Goal: Task Accomplishment & Management: Manage account settings

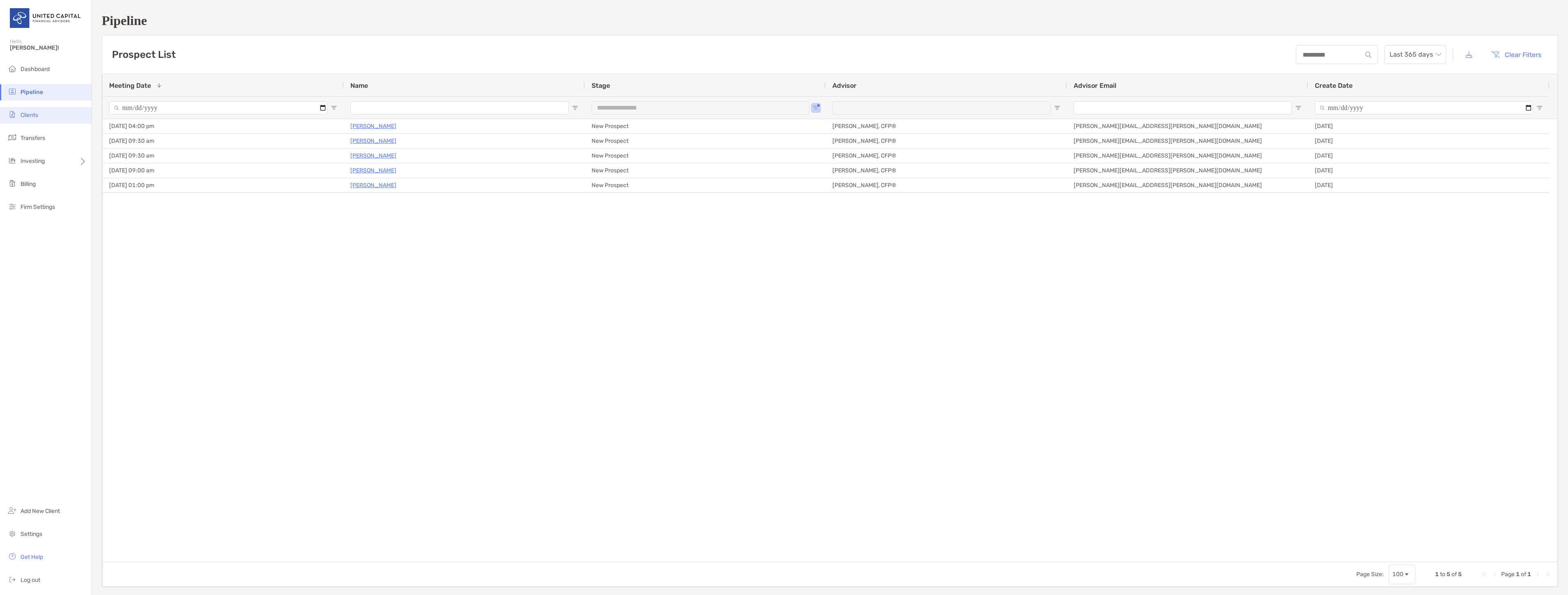
click at [40, 116] on li "Clients" at bounding box center [46, 115] width 91 height 16
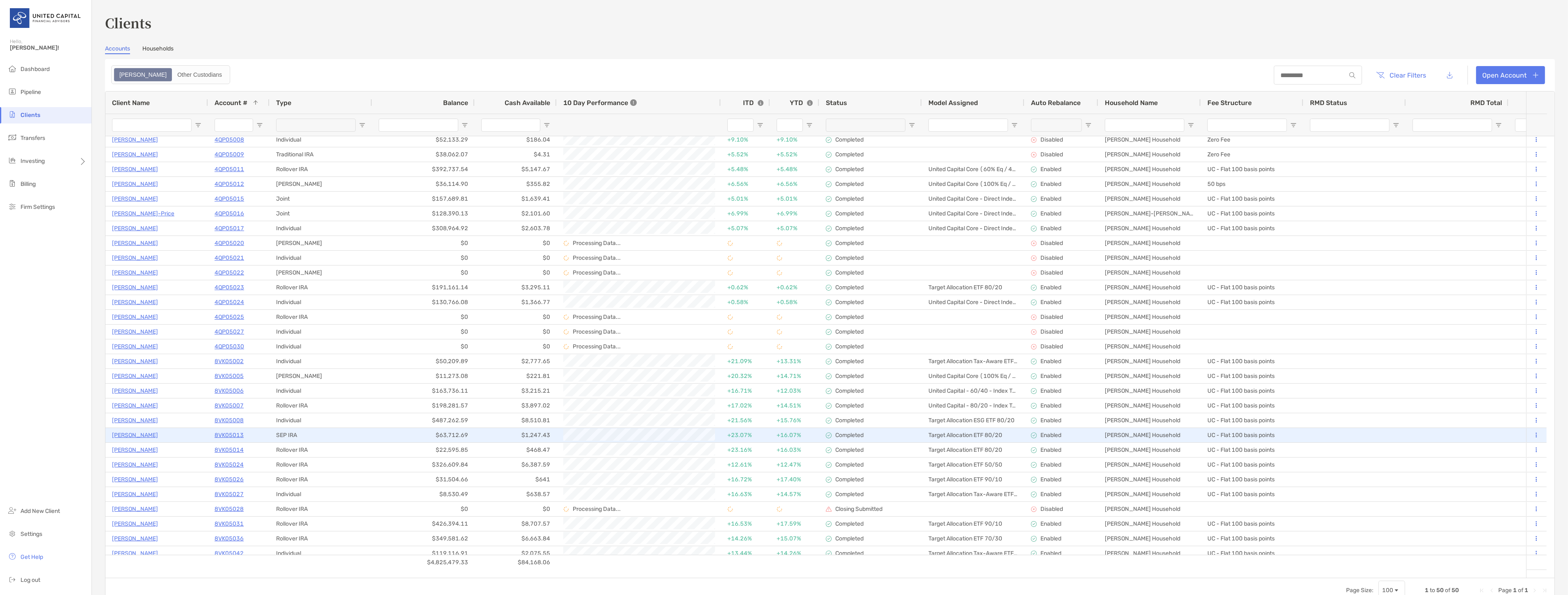
scroll to position [182, 0]
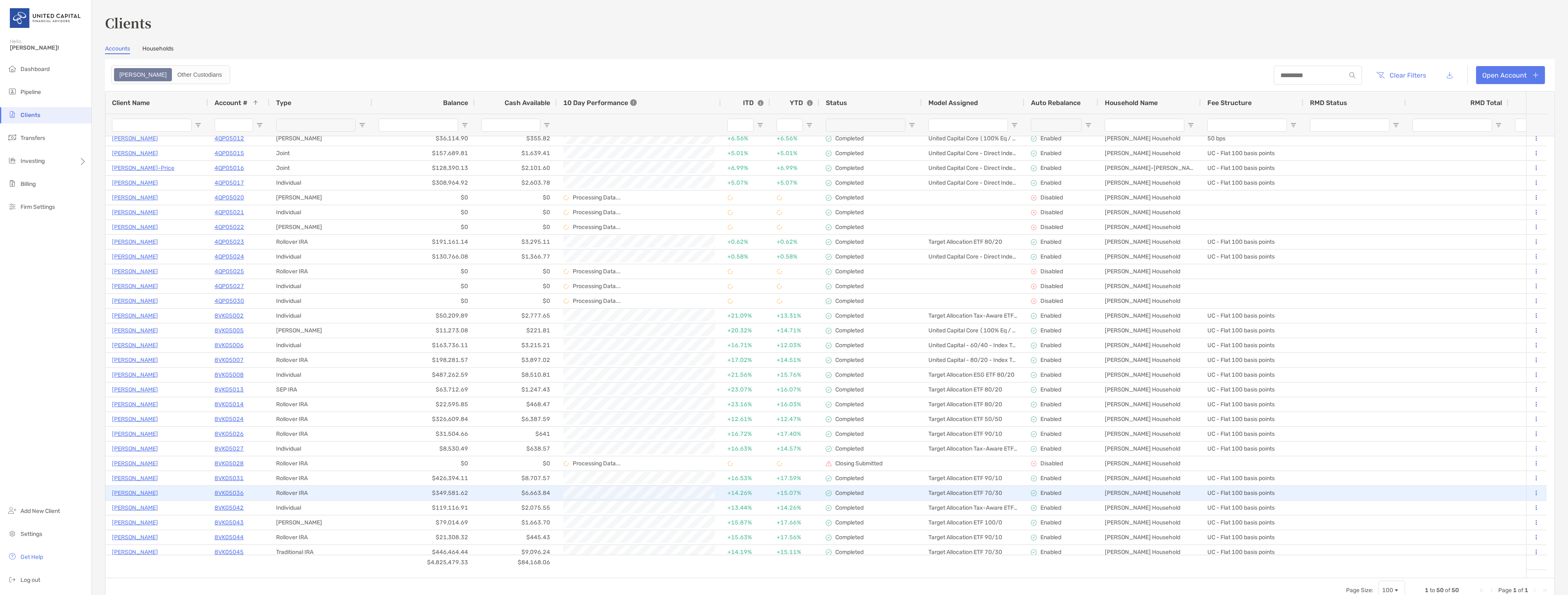
click at [139, 496] on p "[PERSON_NAME]" at bounding box center [135, 493] width 46 height 10
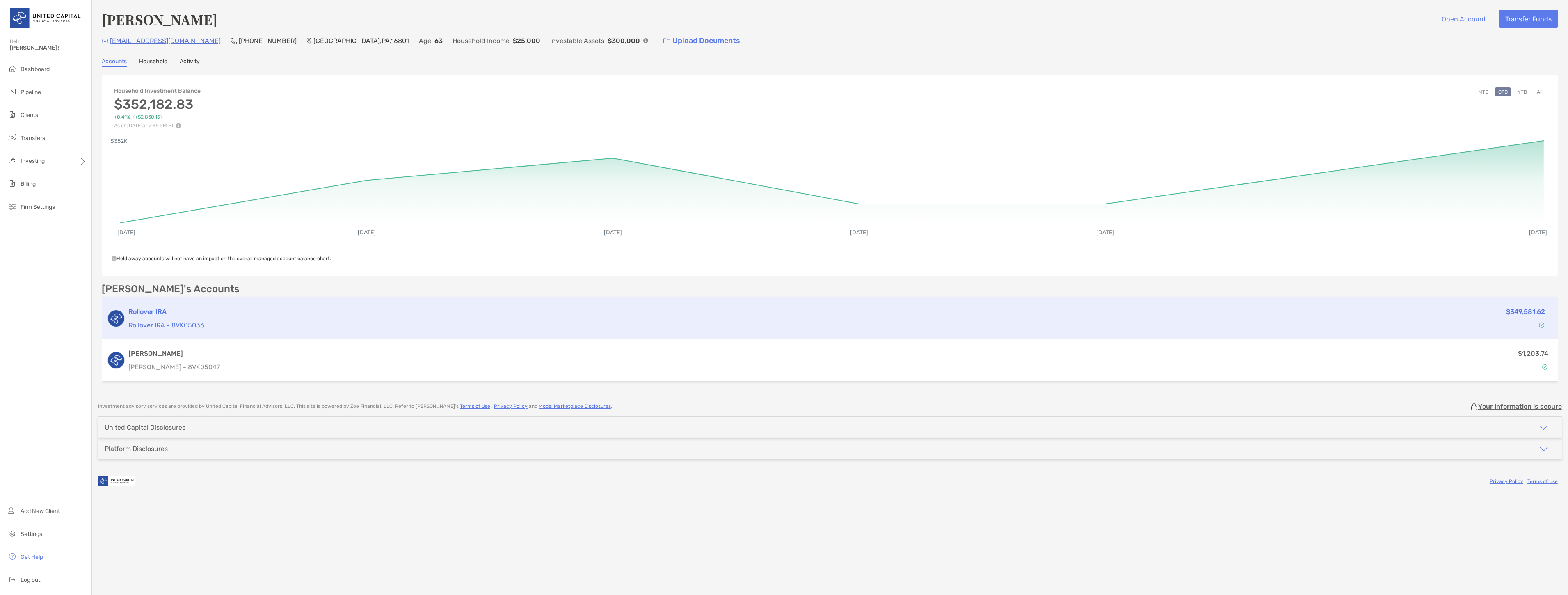
click at [370, 312] on h3 "Rollover IRA" at bounding box center [760, 312] width 1262 height 10
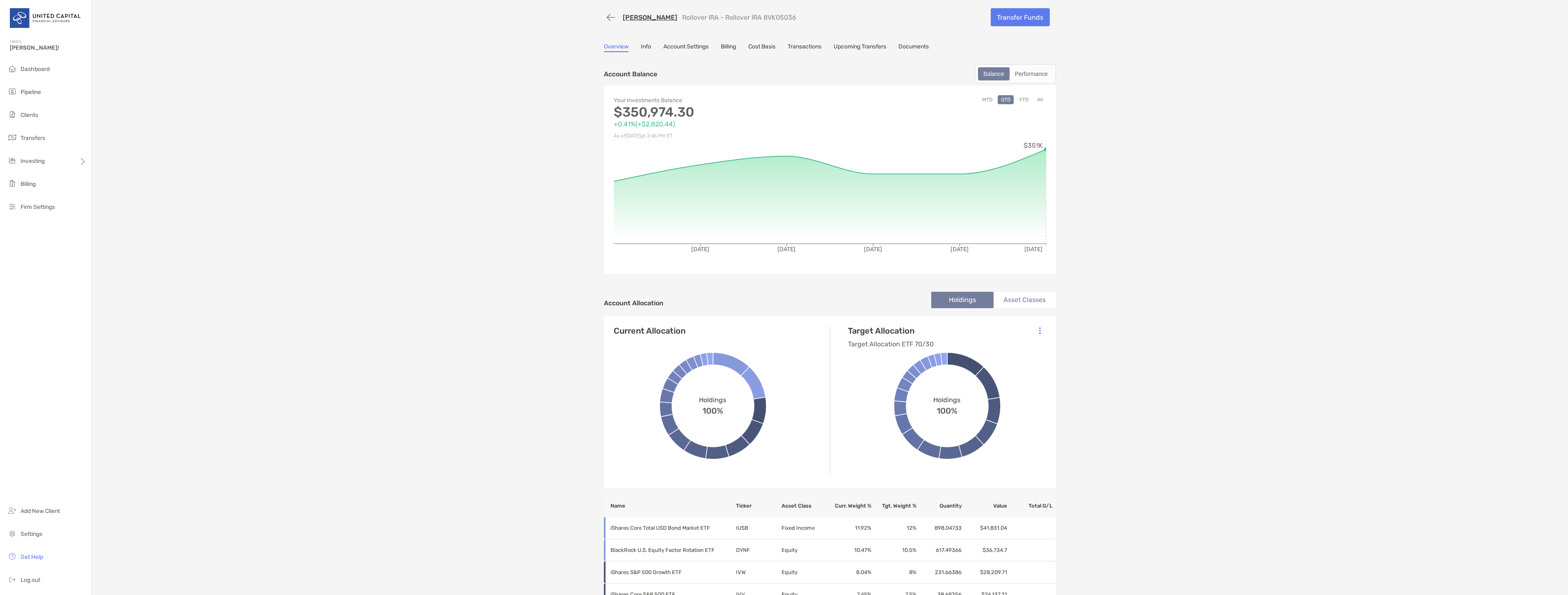
click at [810, 46] on link "Transactions" at bounding box center [805, 48] width 34 height 9
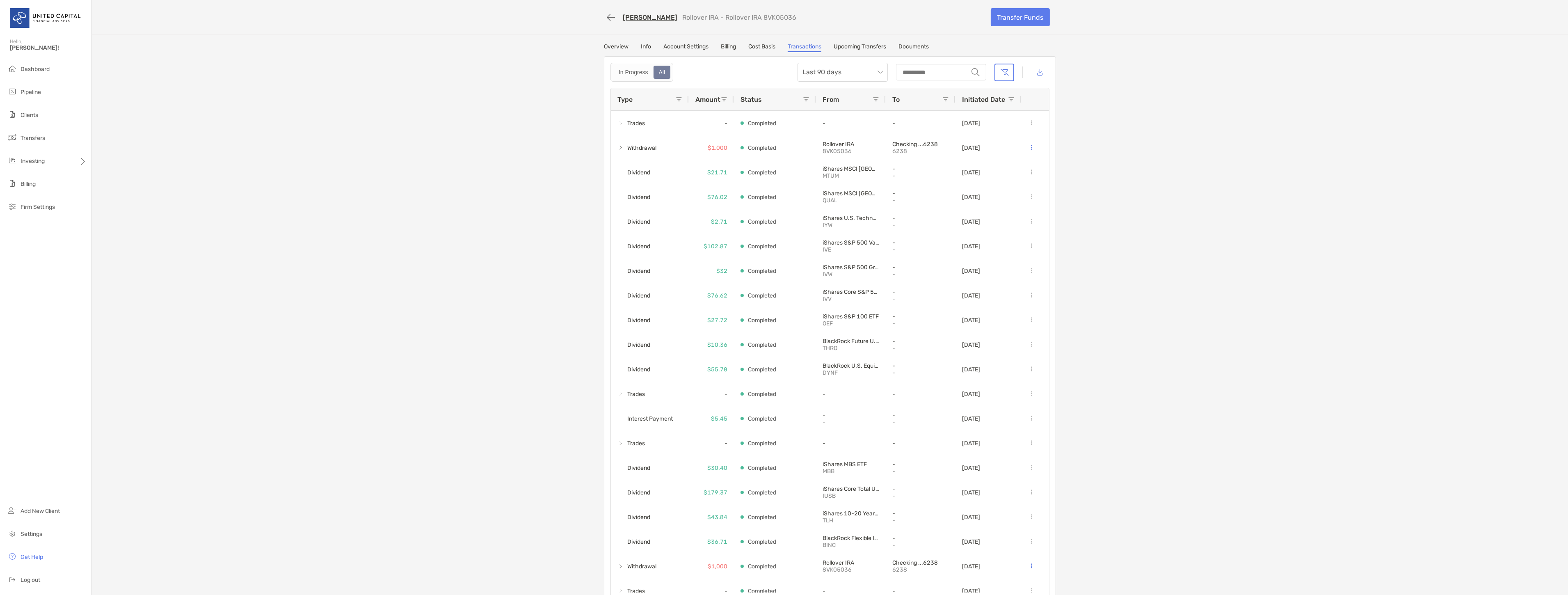
click at [728, 41] on div "[PERSON_NAME] Rollover IRA - Rollover IRA 8VK05036 Transfer Funds Overview Info…" at bounding box center [830, 304] width 1476 height 608
click at [728, 48] on link "Billing" at bounding box center [728, 48] width 15 height 9
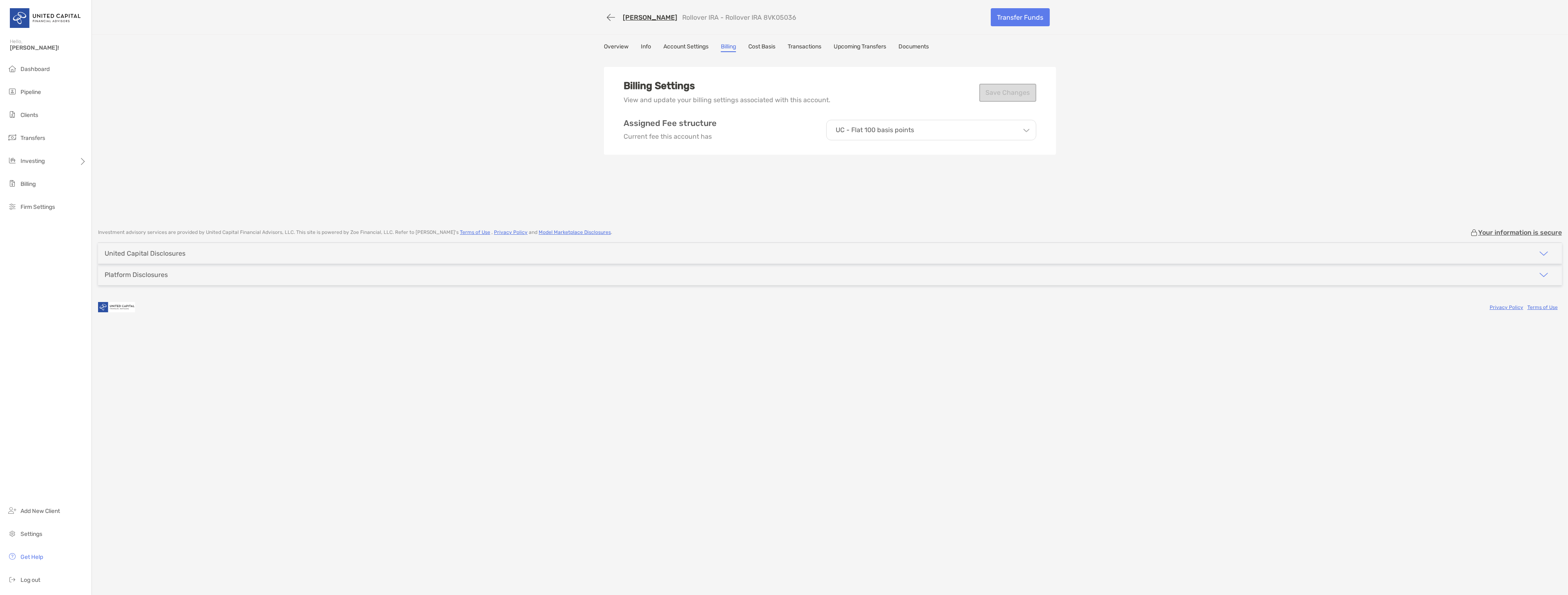
click at [687, 41] on div "[PERSON_NAME] Rollover IRA - Rollover IRA 8VK05036 Transfer Funds Overview Info…" at bounding box center [830, 110] width 1476 height 221
click at [689, 44] on link "Account Settings" at bounding box center [686, 48] width 45 height 9
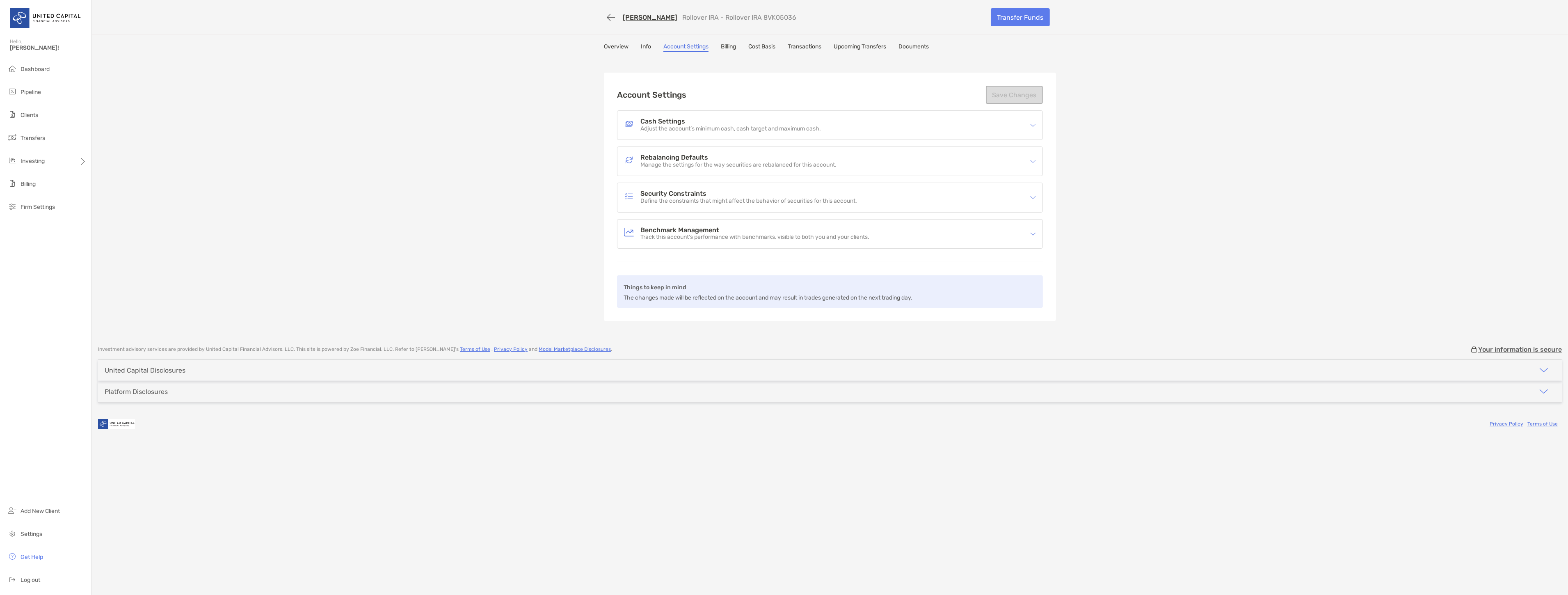
click at [642, 44] on link "Info" at bounding box center [646, 48] width 10 height 9
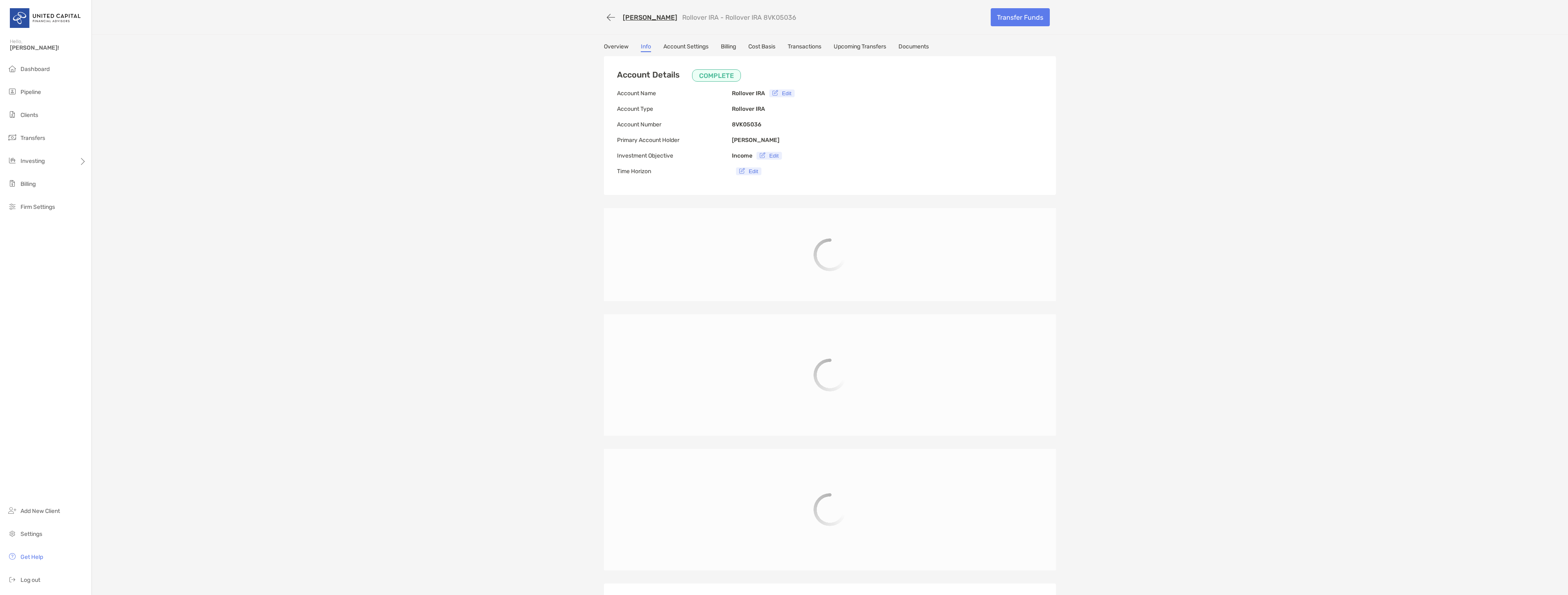
type input "**********"
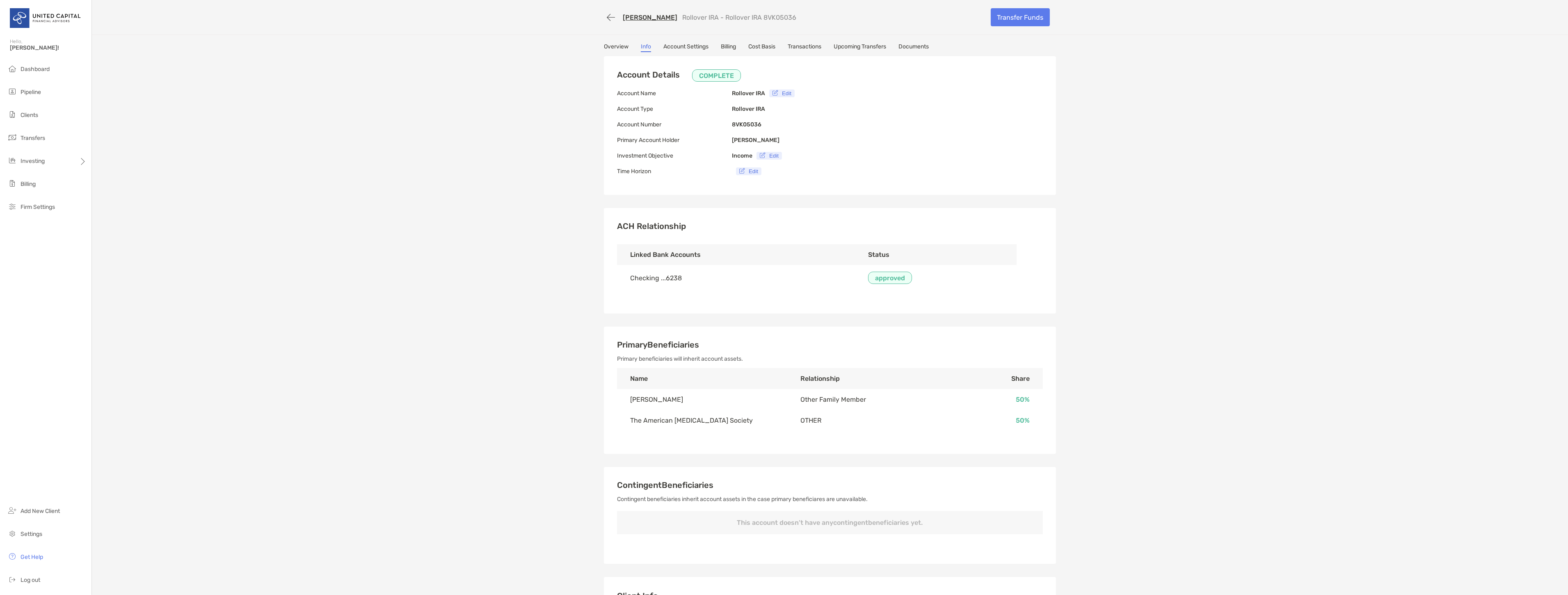
click at [685, 44] on link "Account Settings" at bounding box center [686, 48] width 45 height 9
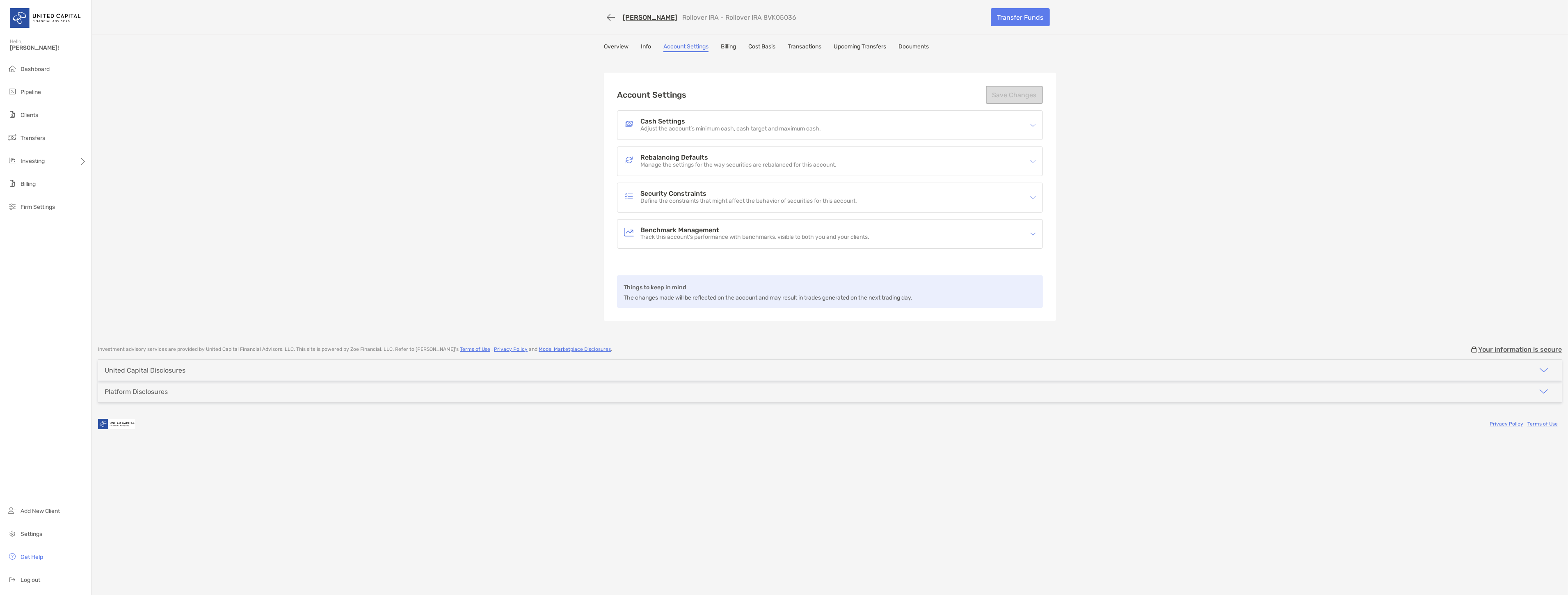
click at [802, 46] on link "Transactions" at bounding box center [805, 48] width 34 height 9
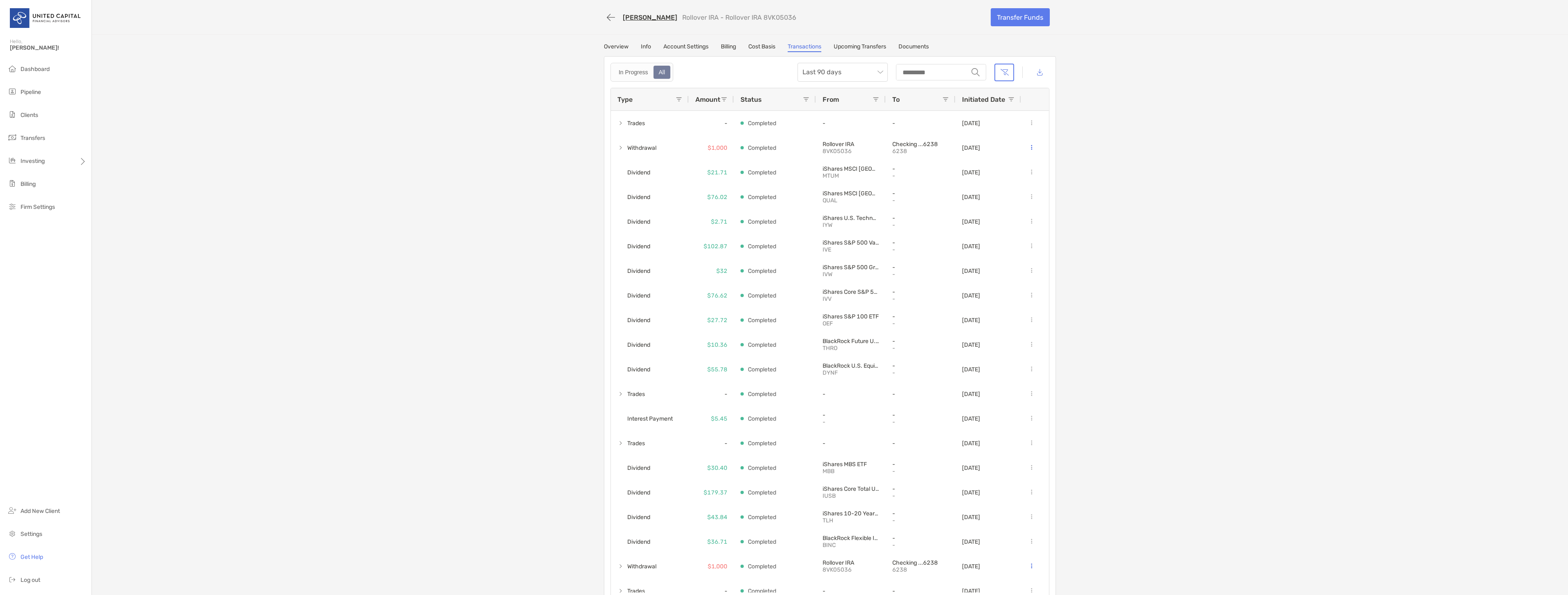
click at [871, 46] on link "Upcoming Transfers" at bounding box center [860, 48] width 52 height 9
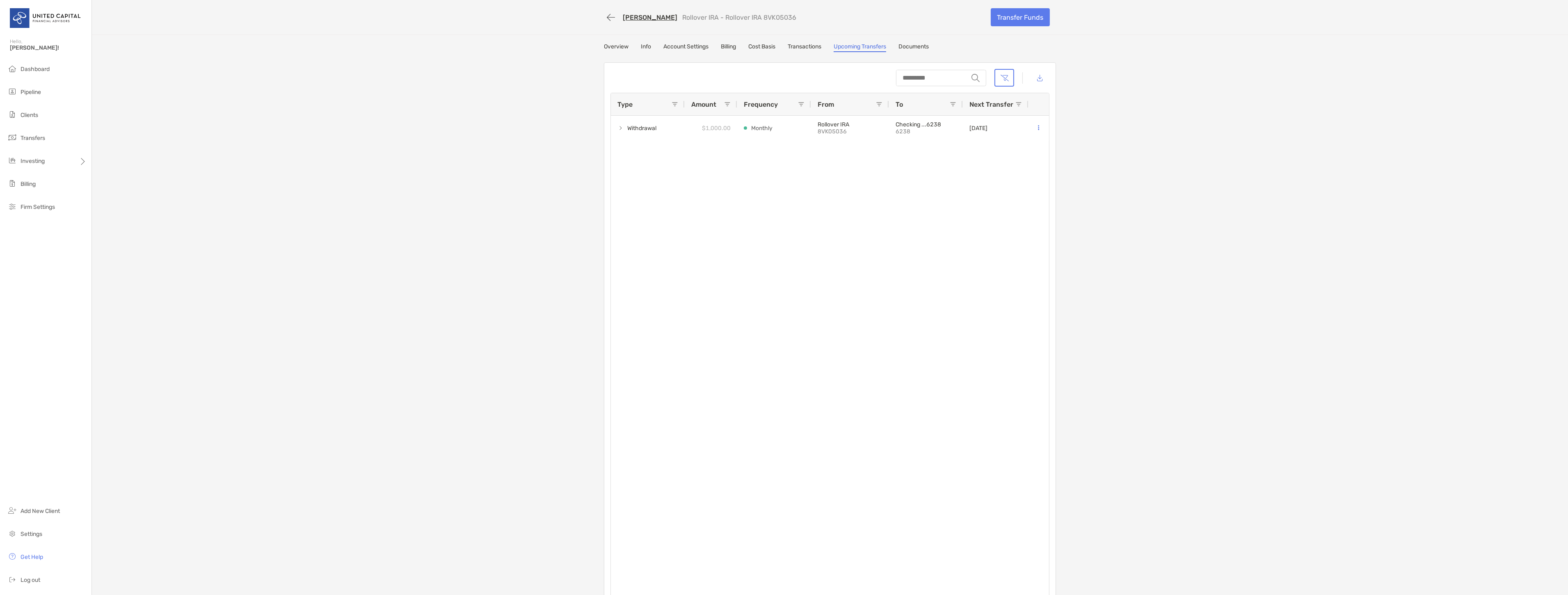
click at [794, 46] on link "Transactions" at bounding box center [805, 48] width 34 height 9
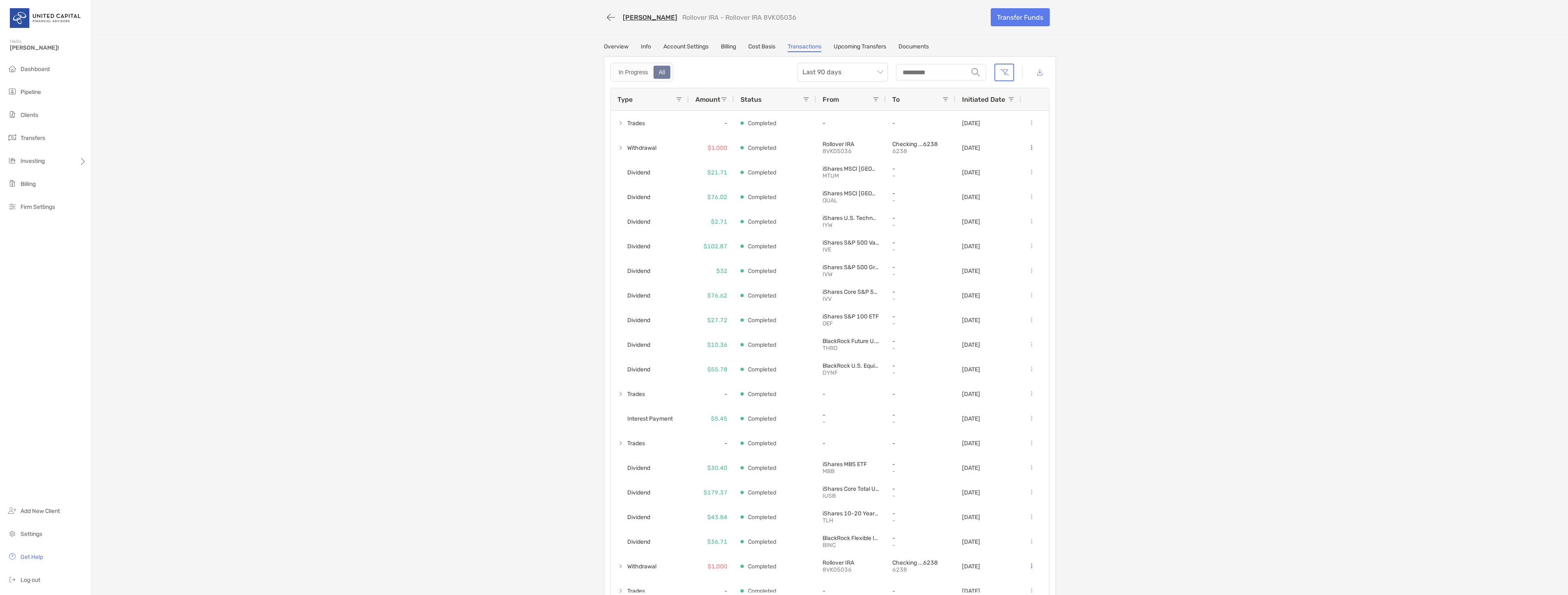
click at [644, 46] on link "Info" at bounding box center [646, 48] width 10 height 9
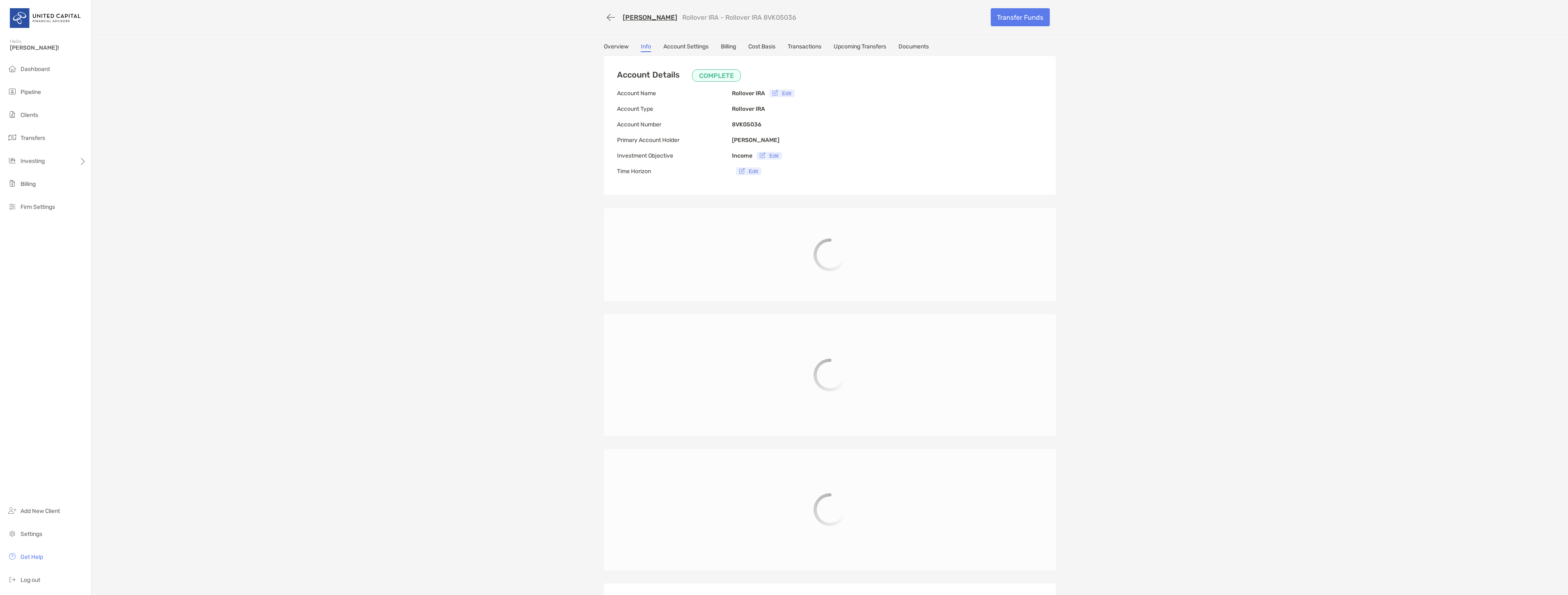
type input "**********"
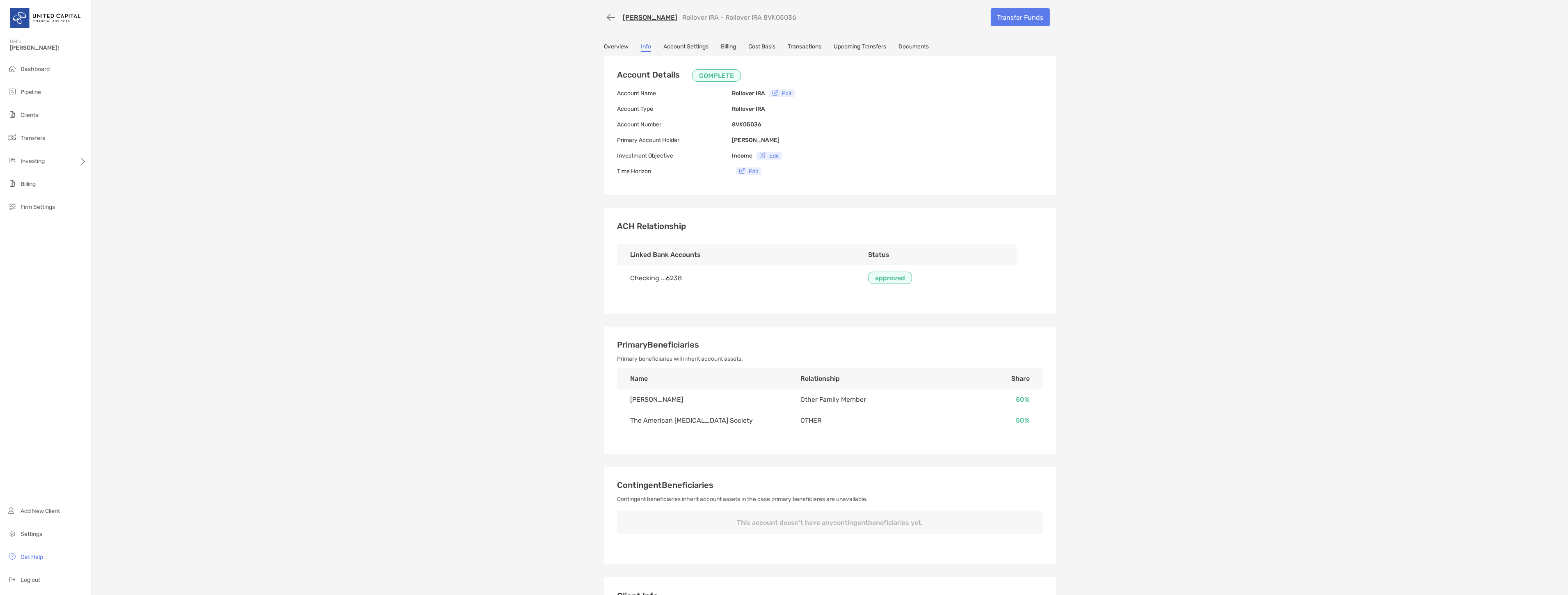
click at [814, 45] on link "Transactions" at bounding box center [805, 48] width 34 height 9
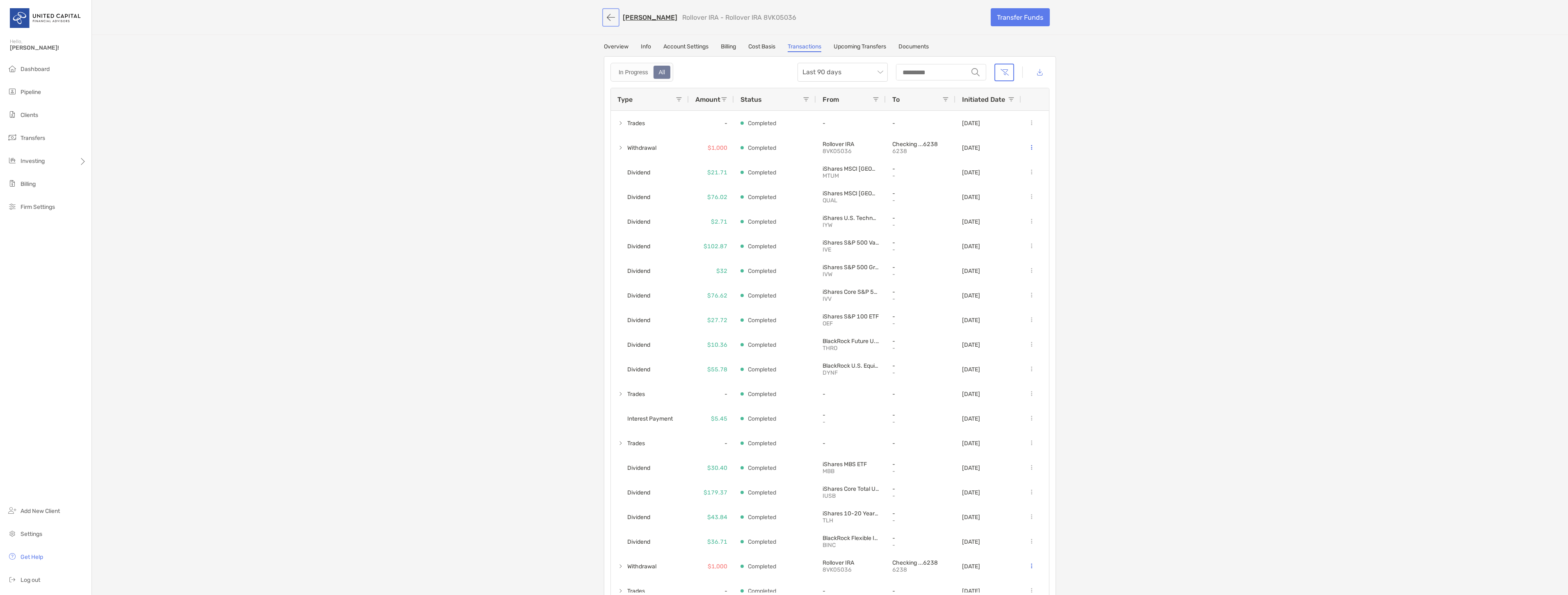
click at [607, 17] on button "button" at bounding box center [611, 18] width 14 height 15
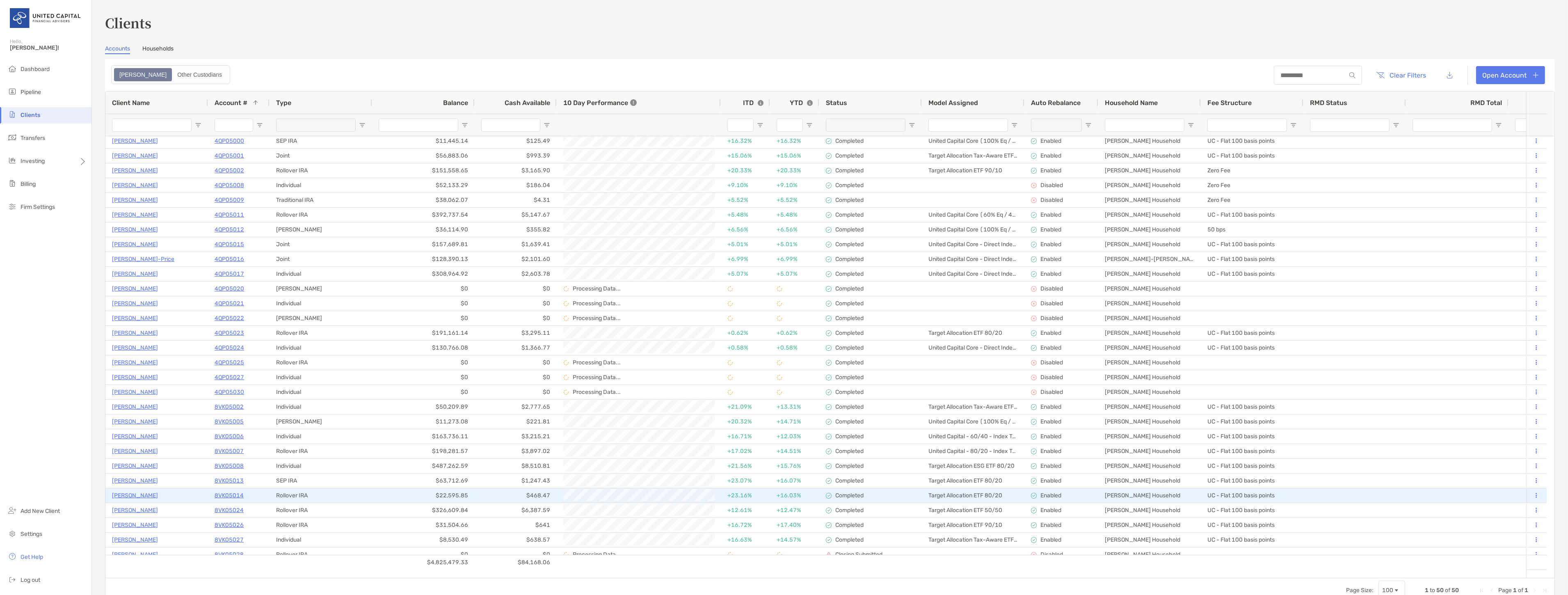
scroll to position [182, 0]
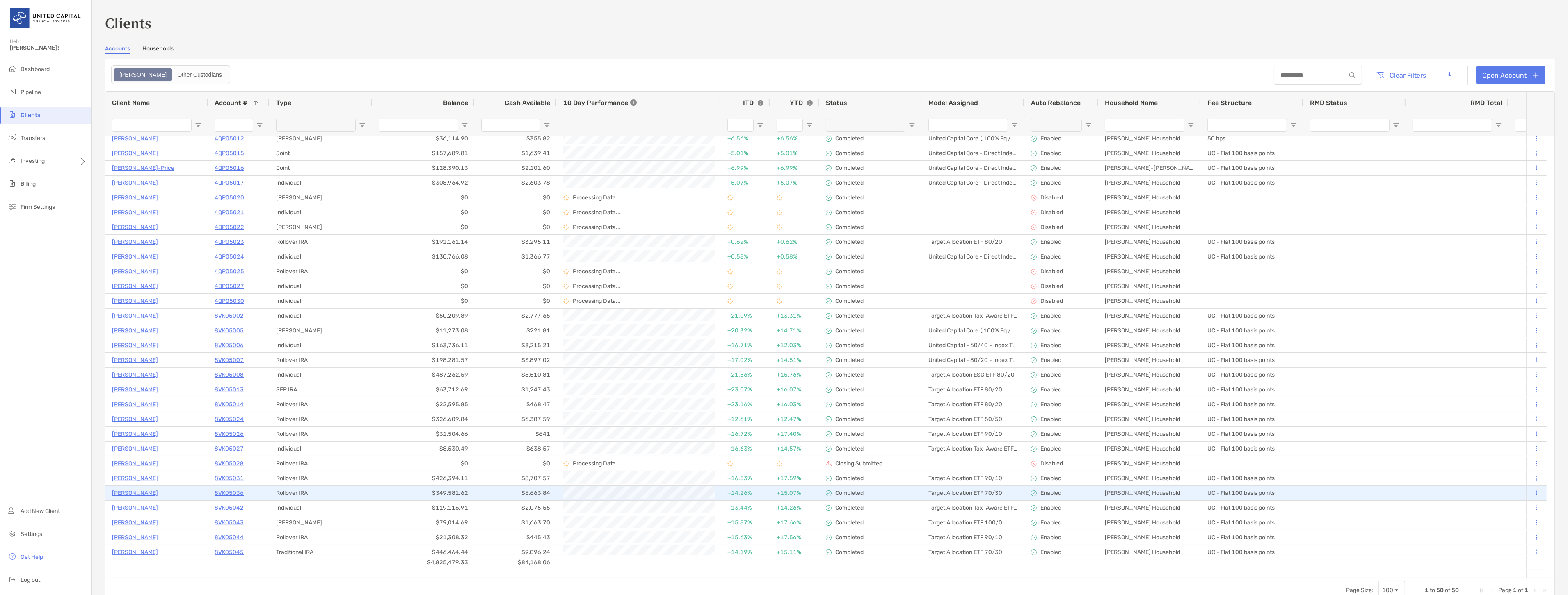
click at [136, 489] on p "[PERSON_NAME]" at bounding box center [135, 493] width 46 height 10
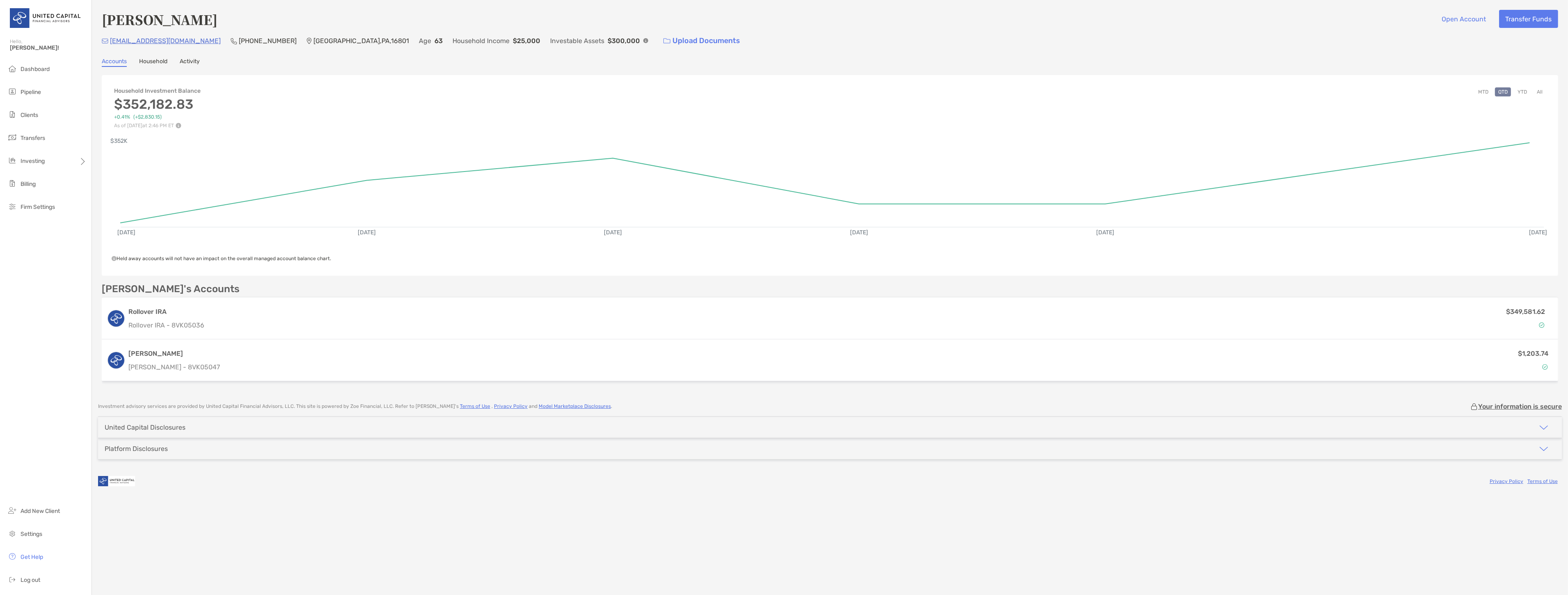
click at [1539, 89] on button "All" at bounding box center [1539, 92] width 12 height 9
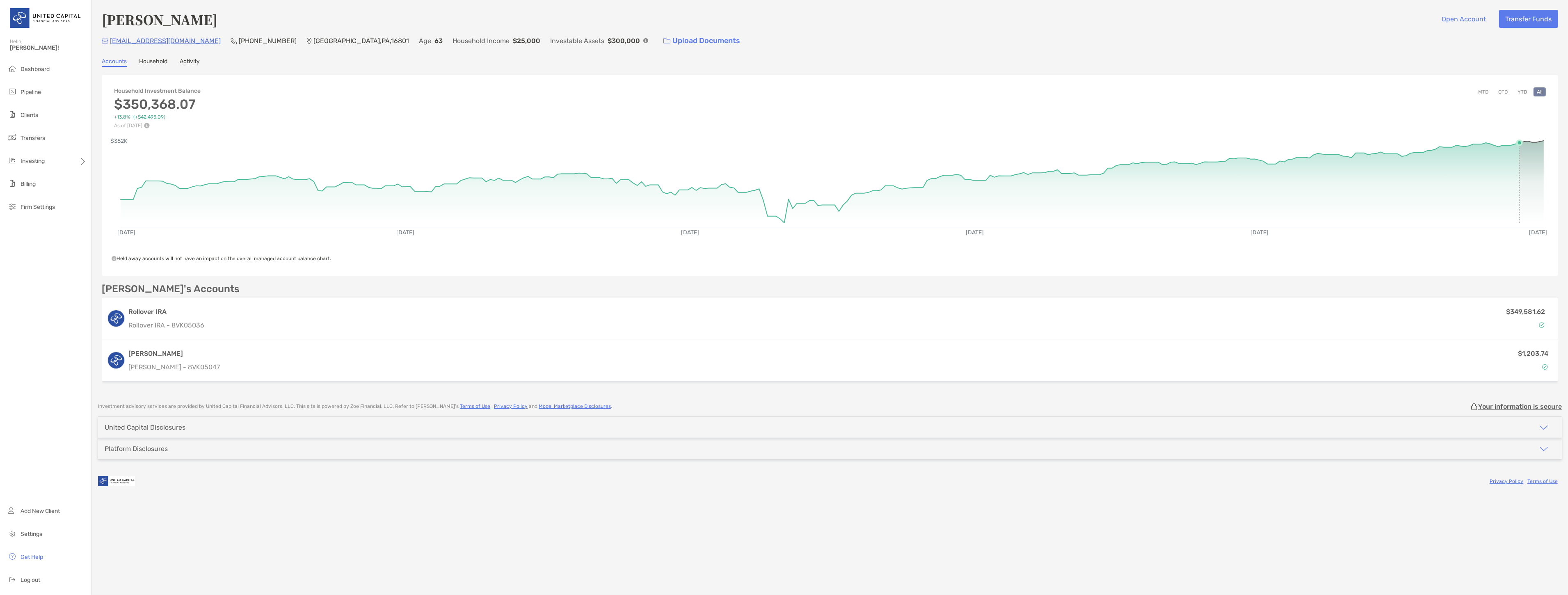
click at [1518, 150] on rect at bounding box center [832, 179] width 1423 height 78
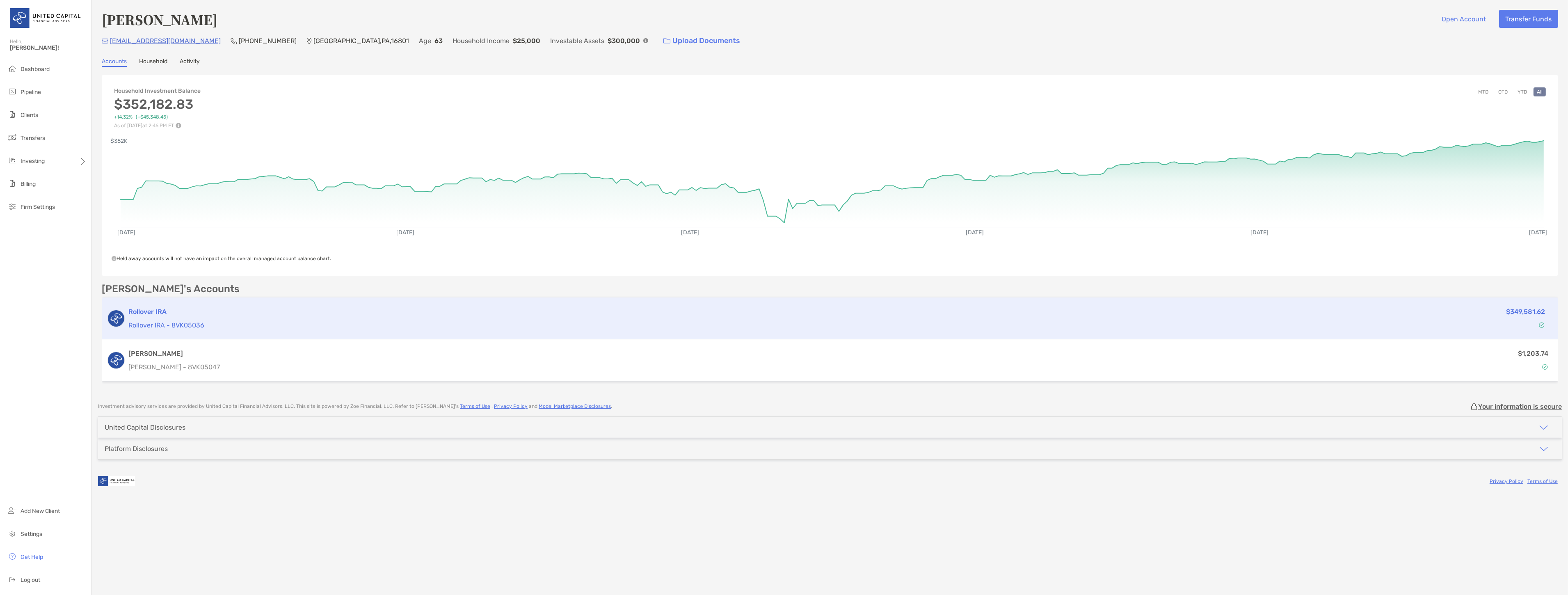
click at [223, 316] on div "Rollover IRA Rollover IRA - 8VK05036" at bounding box center [760, 318] width 1262 height 23
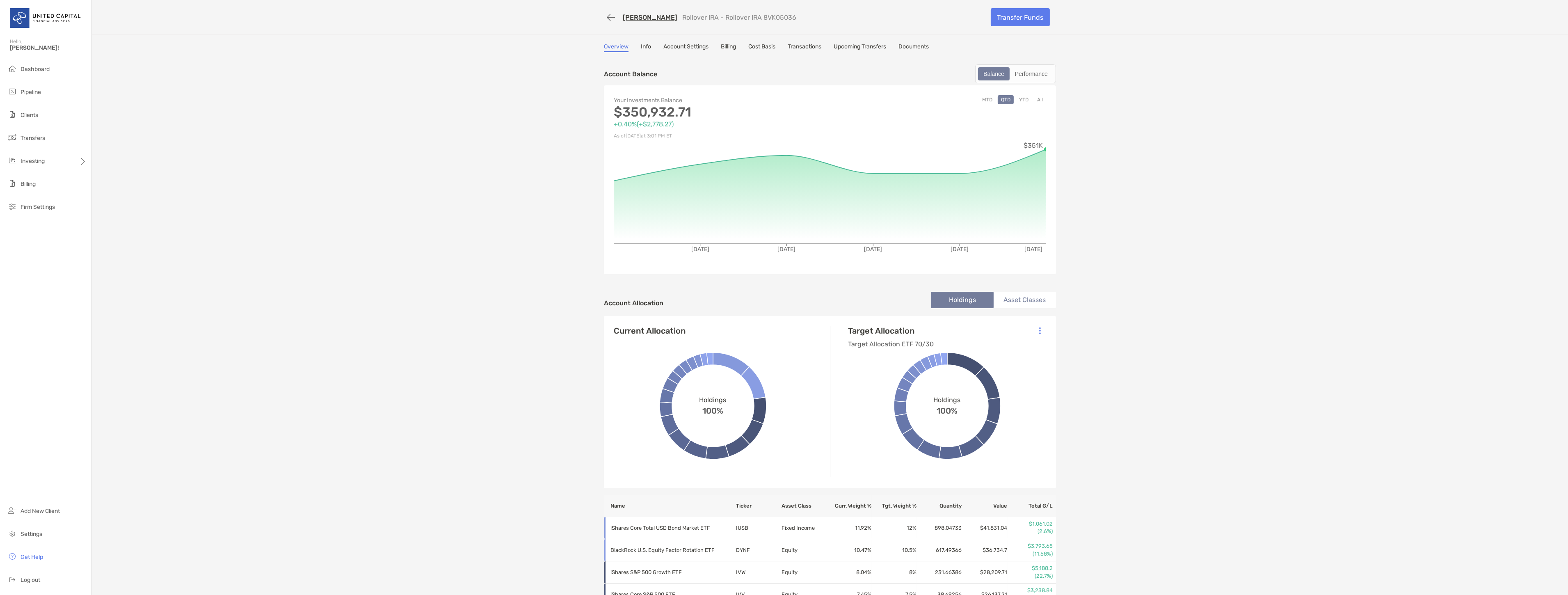
click at [798, 47] on link "Transactions" at bounding box center [805, 48] width 34 height 9
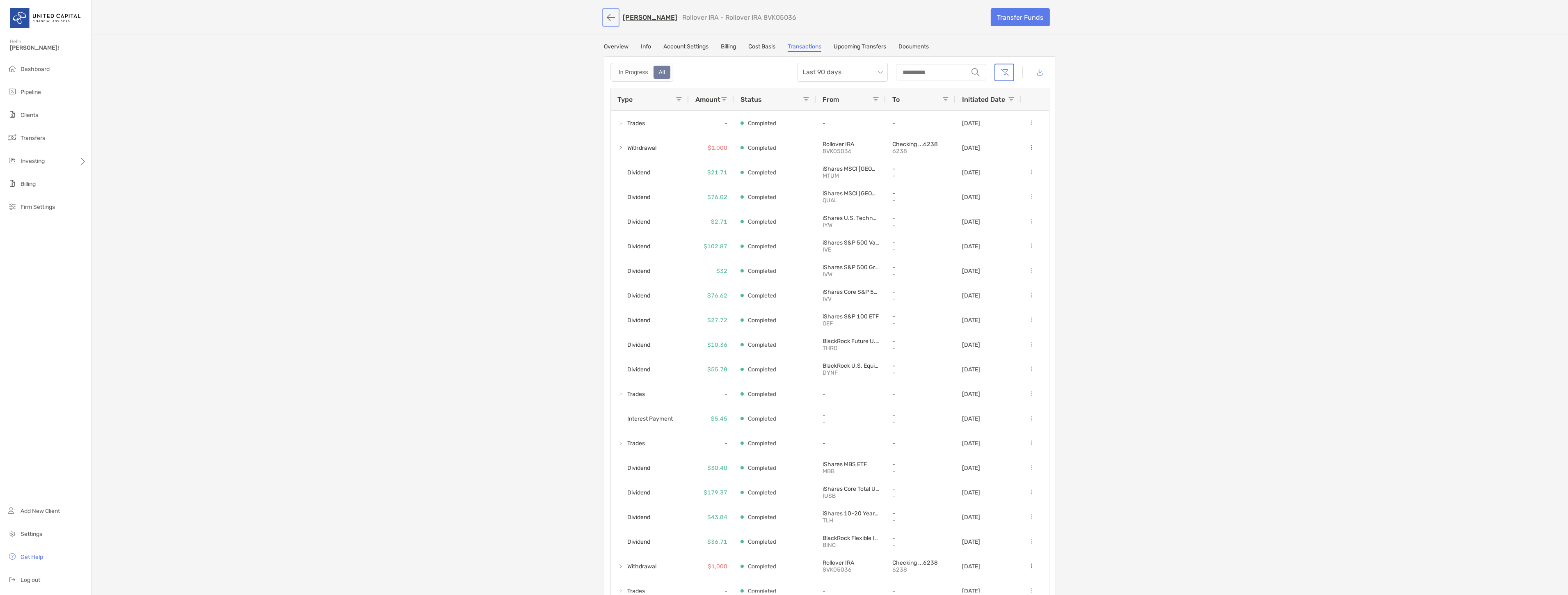
click at [610, 15] on button "button" at bounding box center [611, 18] width 14 height 15
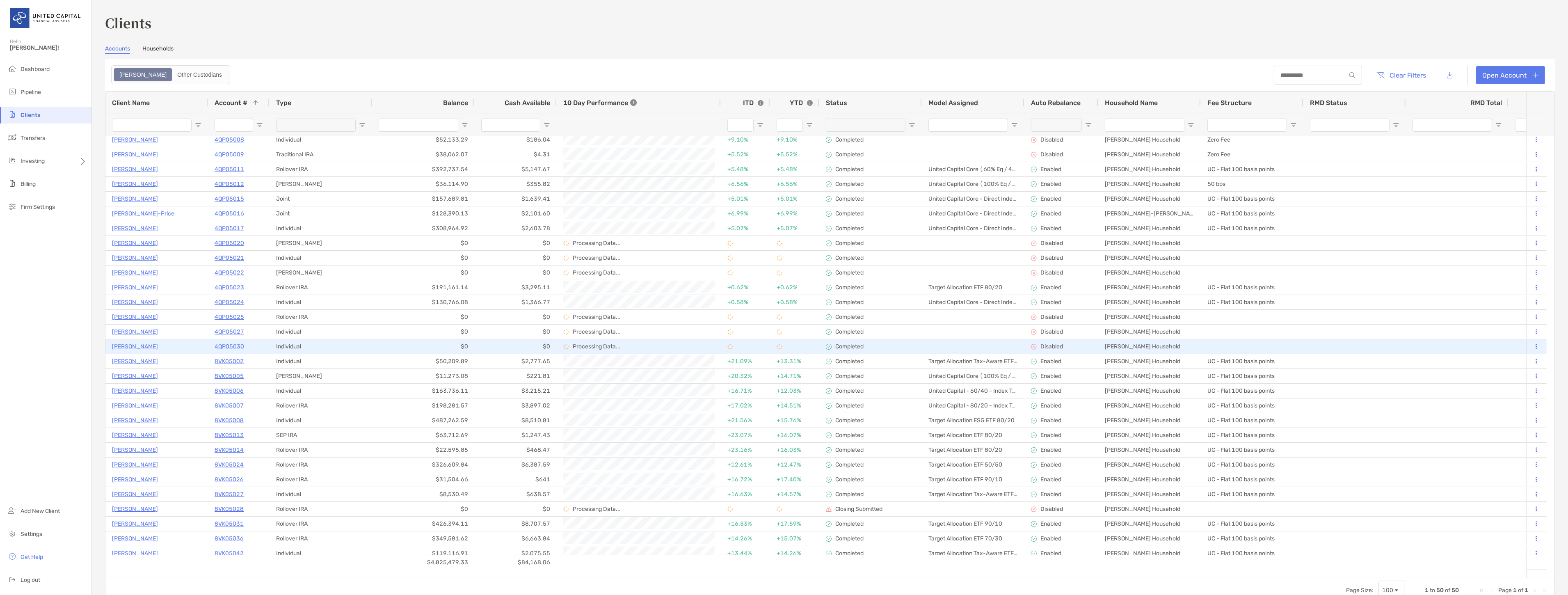
scroll to position [137, 0]
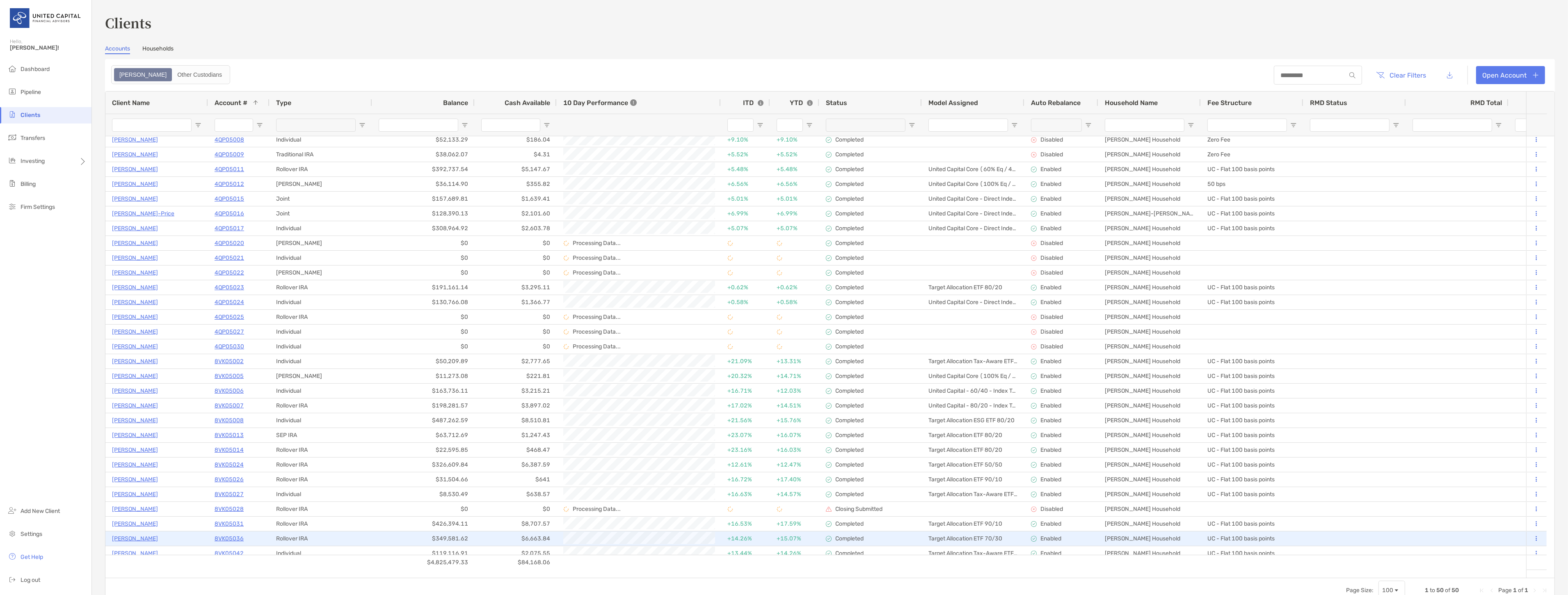
click at [136, 540] on p "[PERSON_NAME]" at bounding box center [135, 539] width 46 height 10
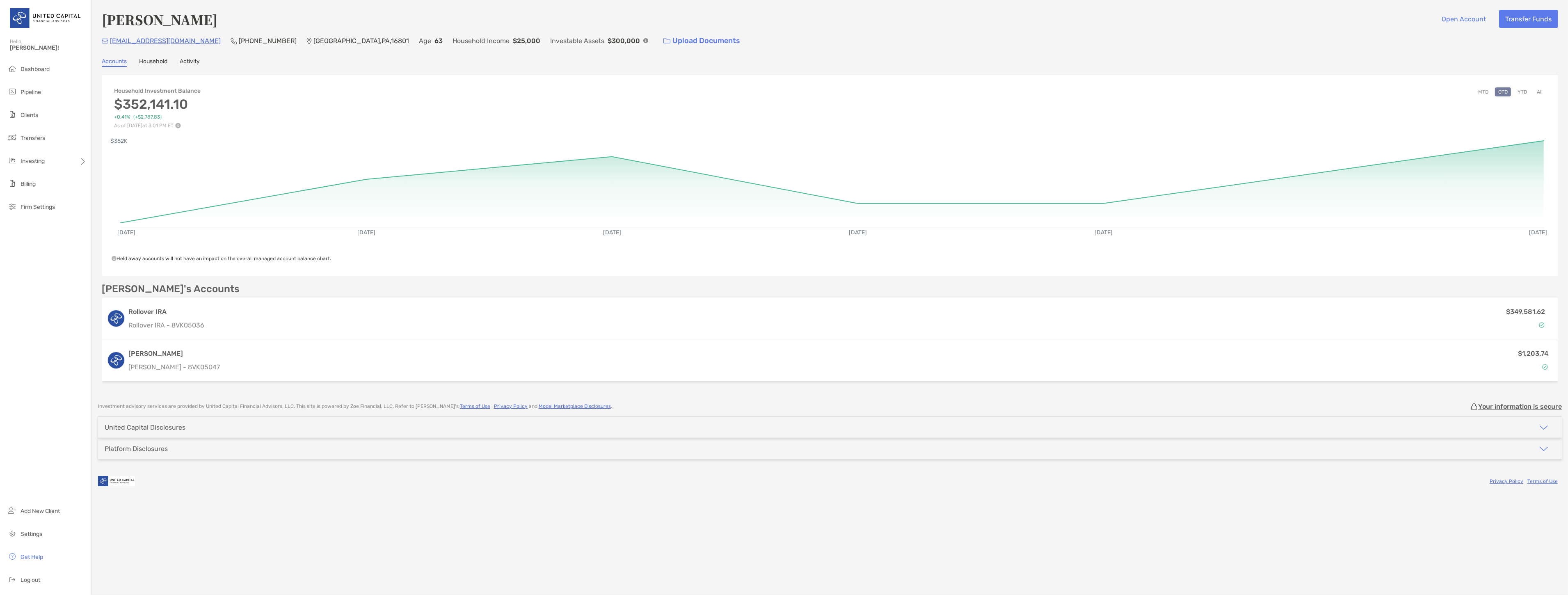
click at [1539, 91] on button "All" at bounding box center [1539, 92] width 12 height 9
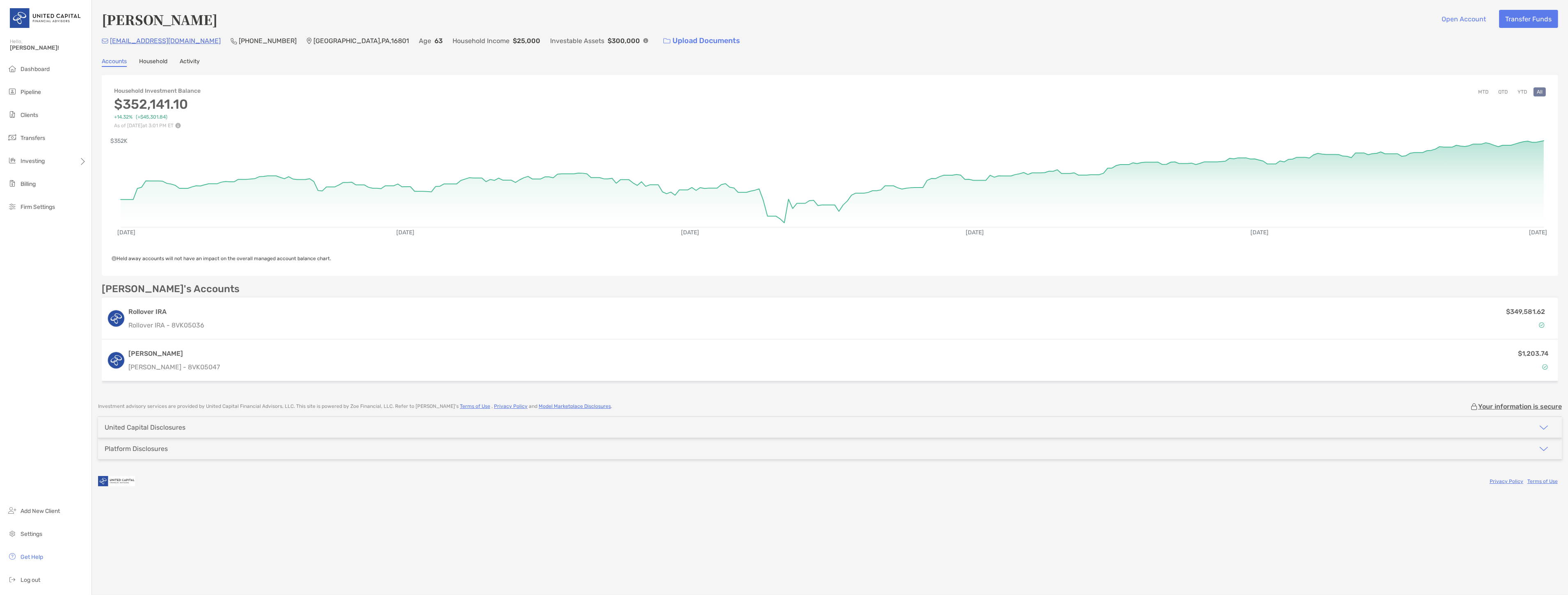
click at [1516, 27] on div "Open Account Transfer Funds" at bounding box center [1497, 19] width 122 height 19
click at [1516, 22] on button "Transfer Funds" at bounding box center [1528, 19] width 59 height 18
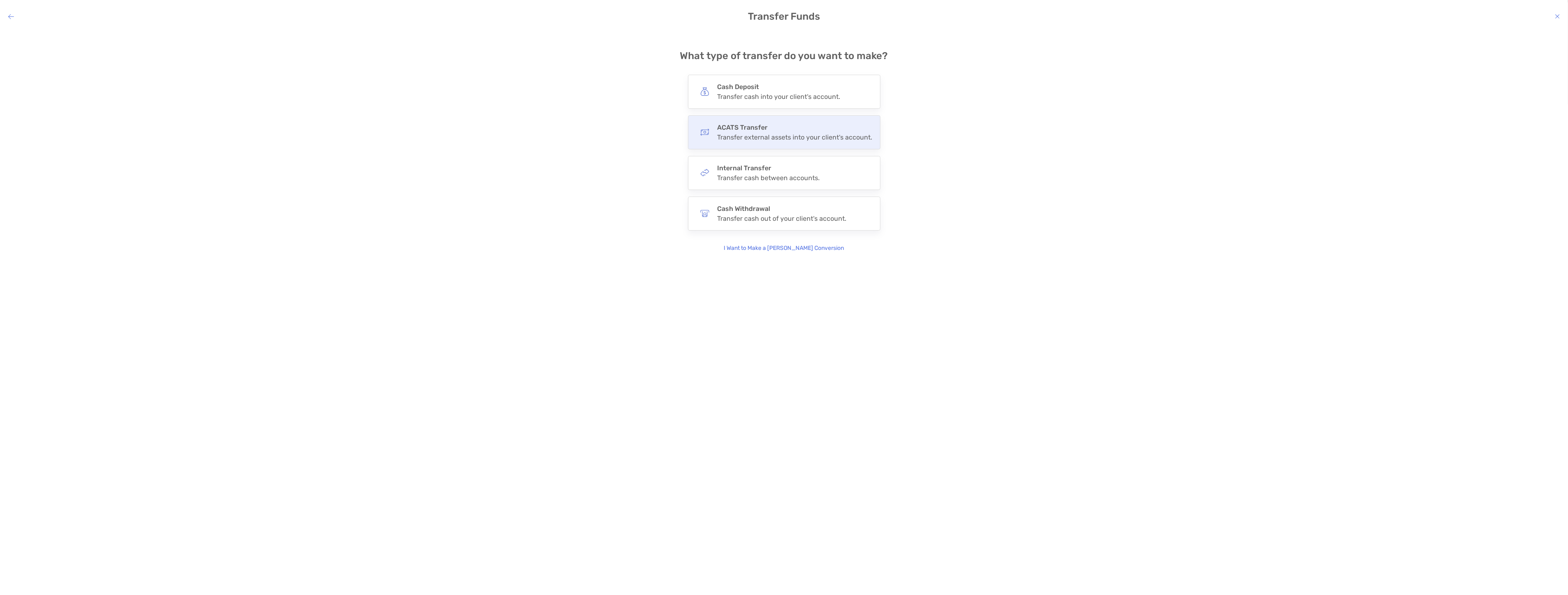
click at [778, 138] on div "Transfer external assets into your client's account." at bounding box center [795, 137] width 155 height 8
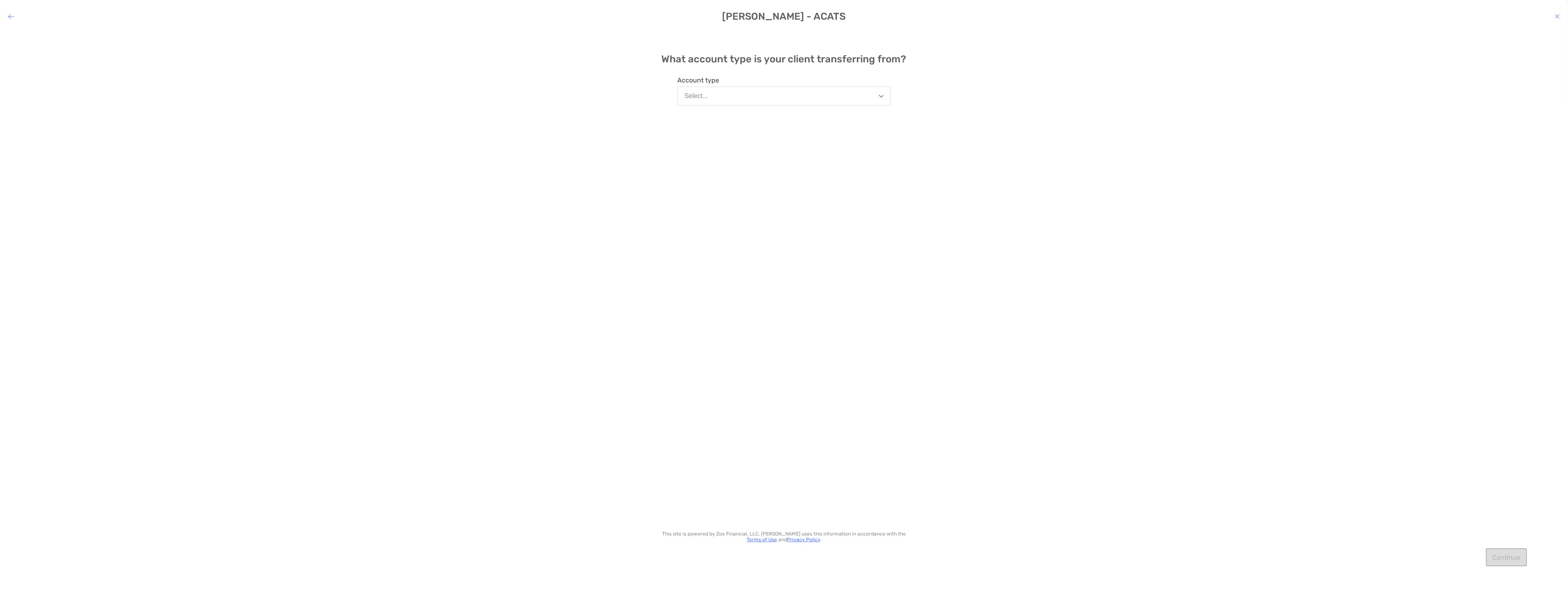
click at [748, 99] on button "Select..." at bounding box center [783, 96] width 213 height 19
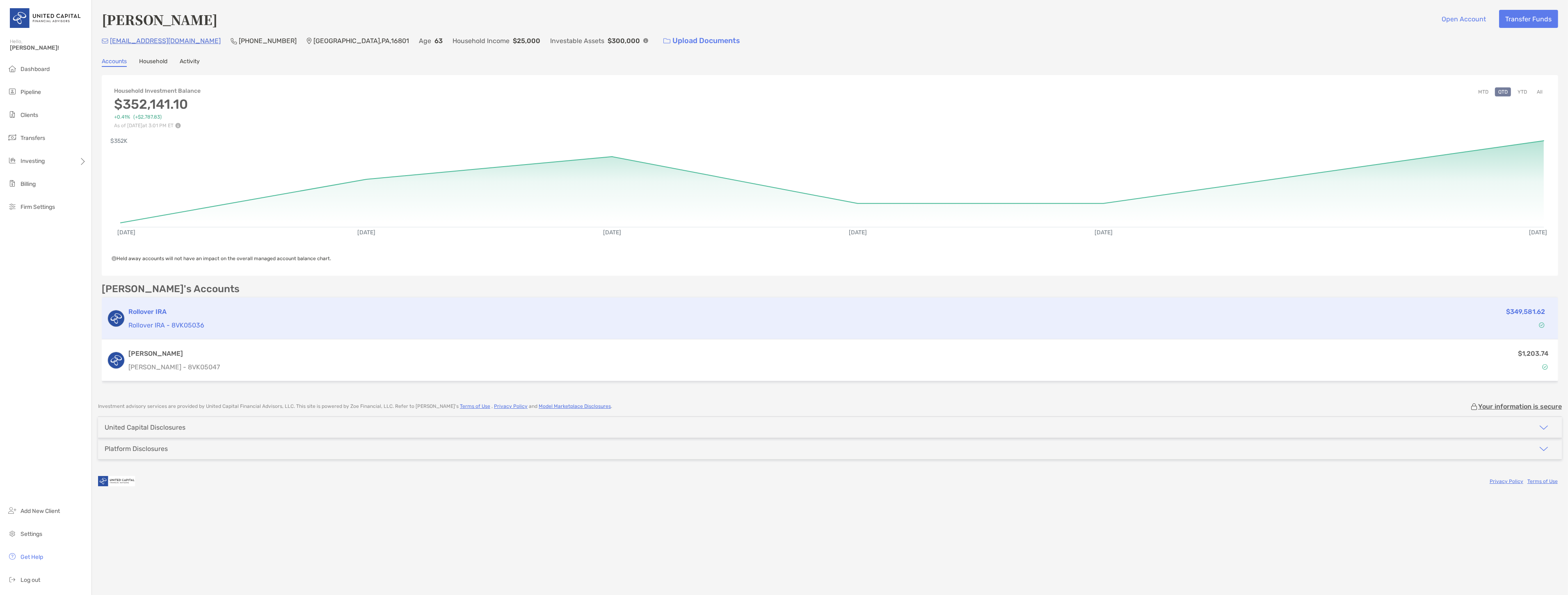
click at [813, 324] on p "Rollover IRA - 8VK05036" at bounding box center [760, 325] width 1262 height 10
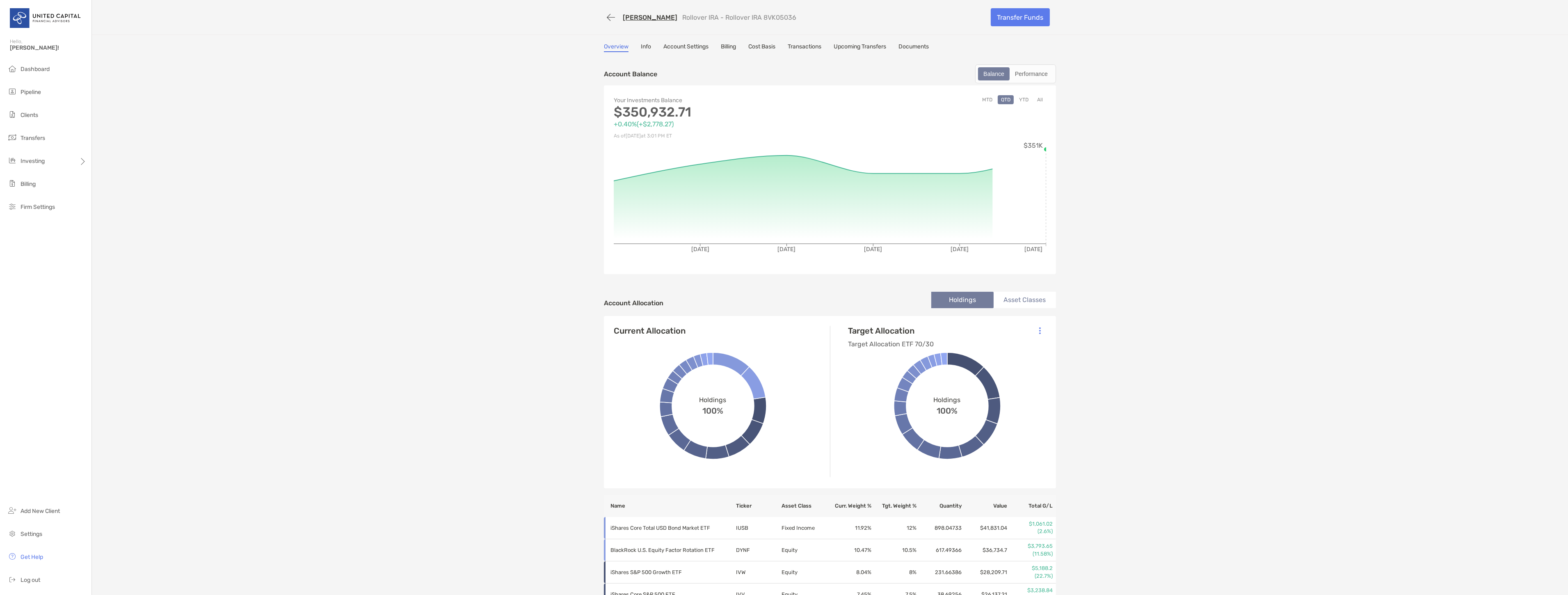
click at [695, 46] on link "Account Settings" at bounding box center [686, 48] width 45 height 9
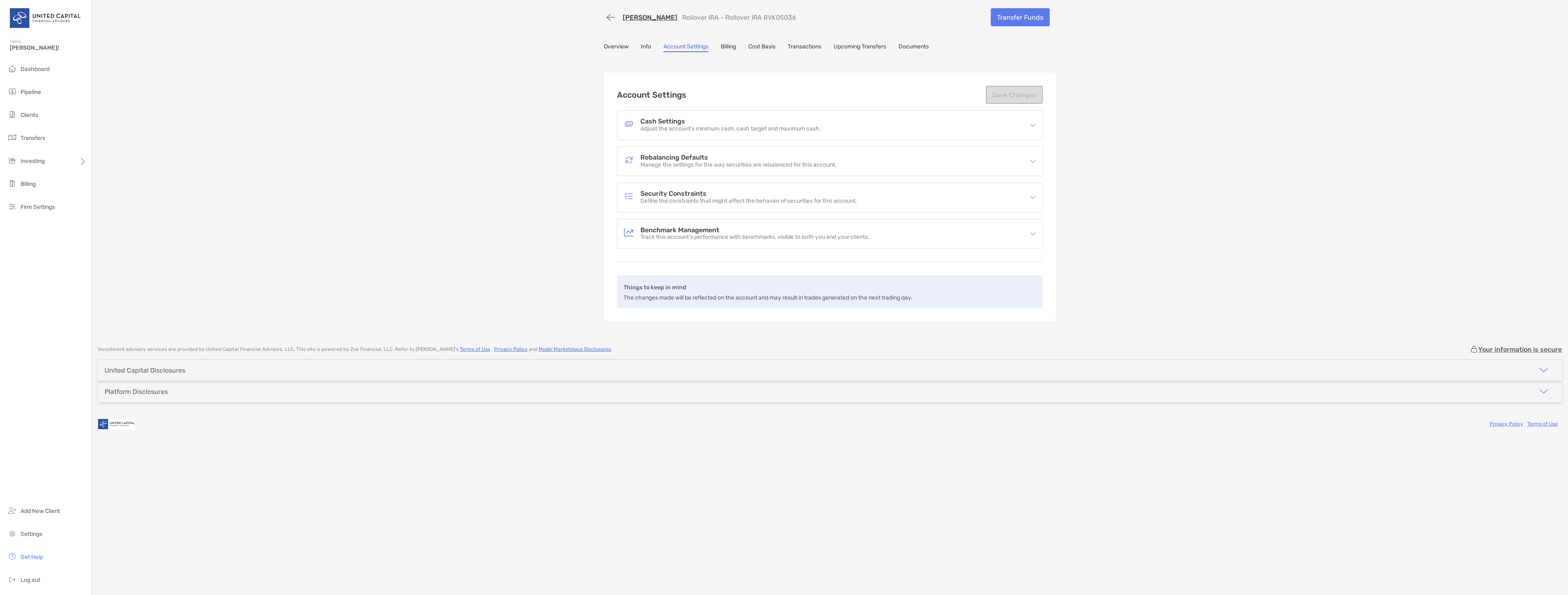
click at [707, 118] on h4 "Cash Settings" at bounding box center [730, 121] width 181 height 7
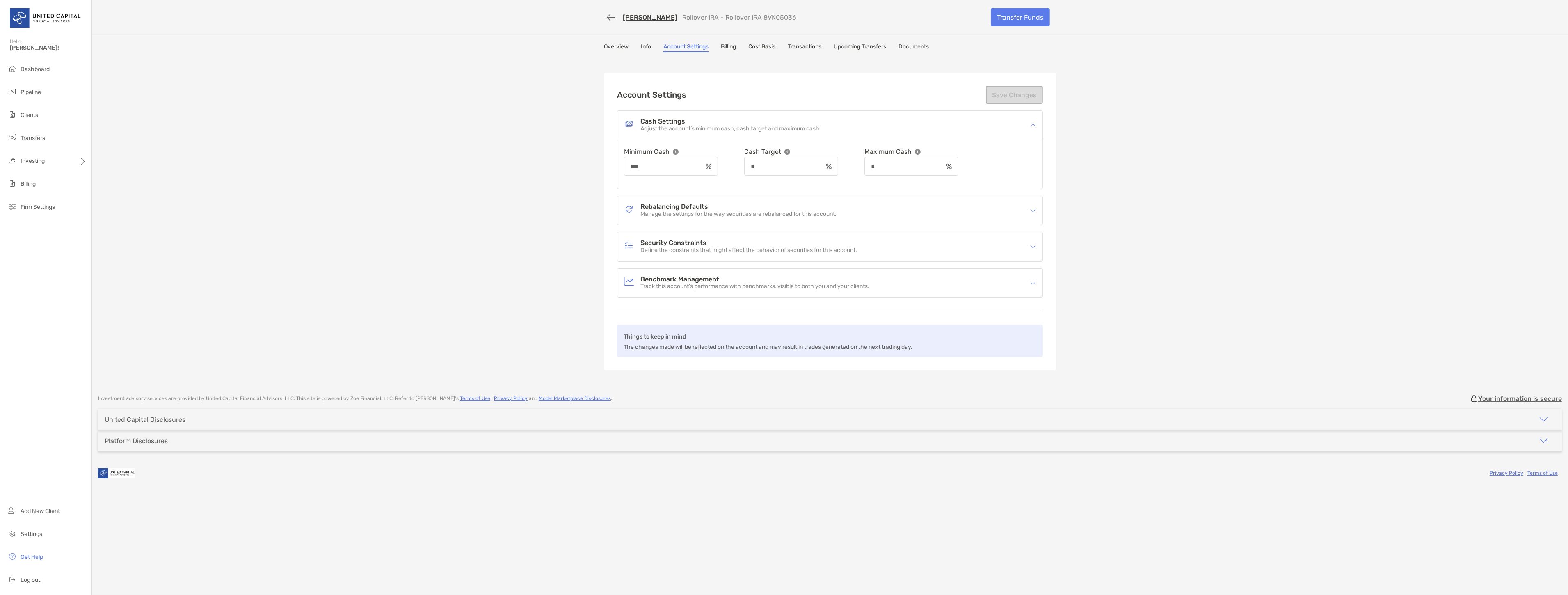
click at [796, 46] on link "Transactions" at bounding box center [805, 48] width 34 height 9
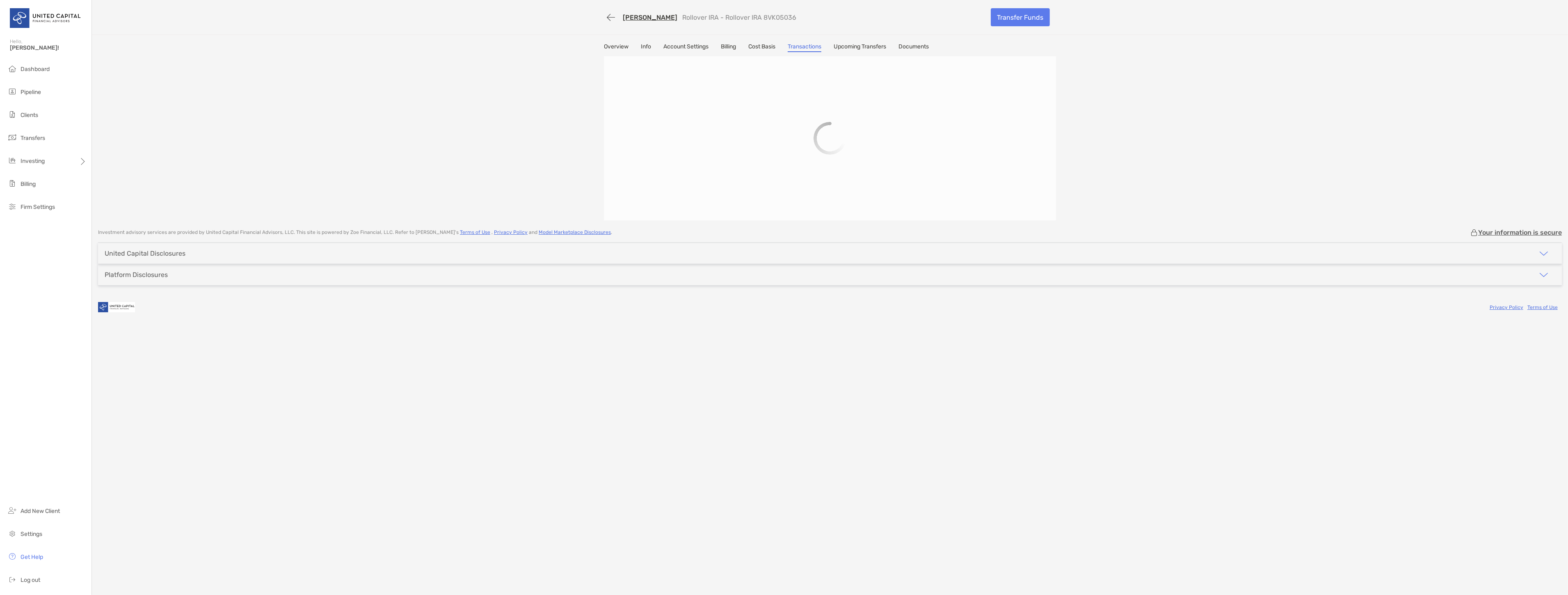
click at [862, 43] on link "Upcoming Transfers" at bounding box center [860, 48] width 52 height 9
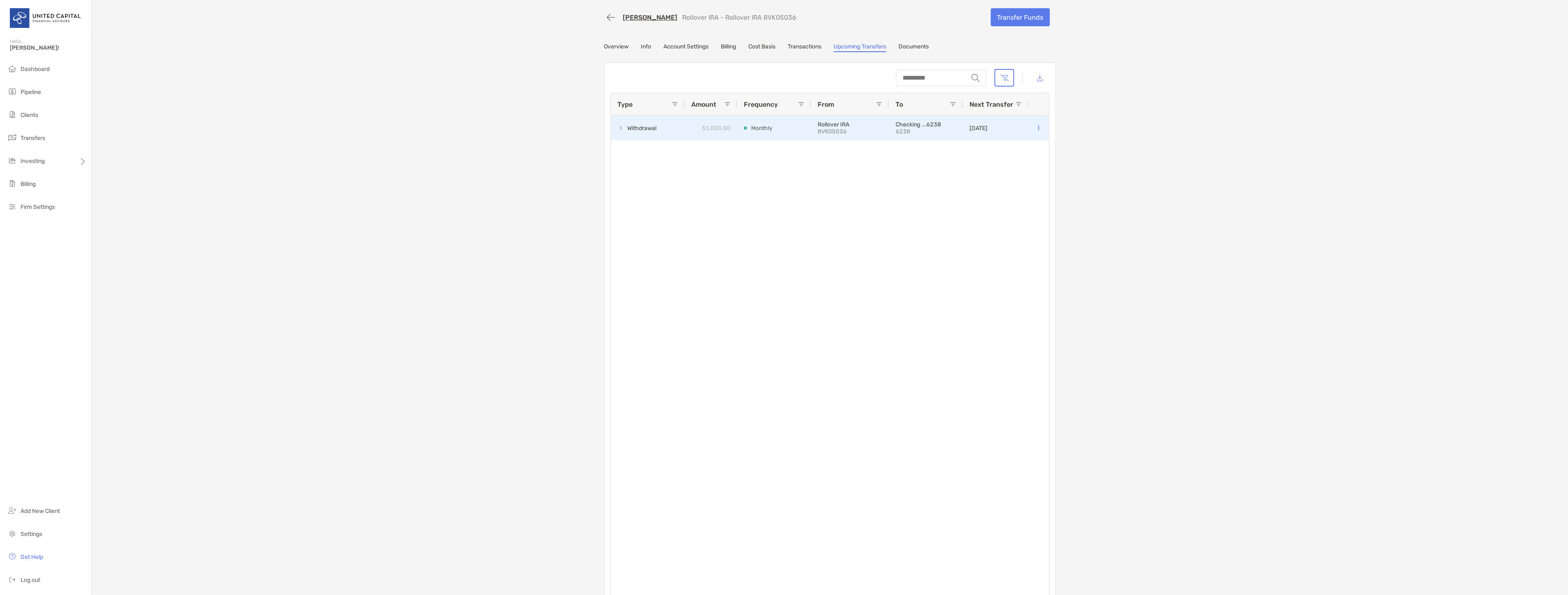
click at [617, 125] on span at bounding box center [620, 128] width 7 height 7
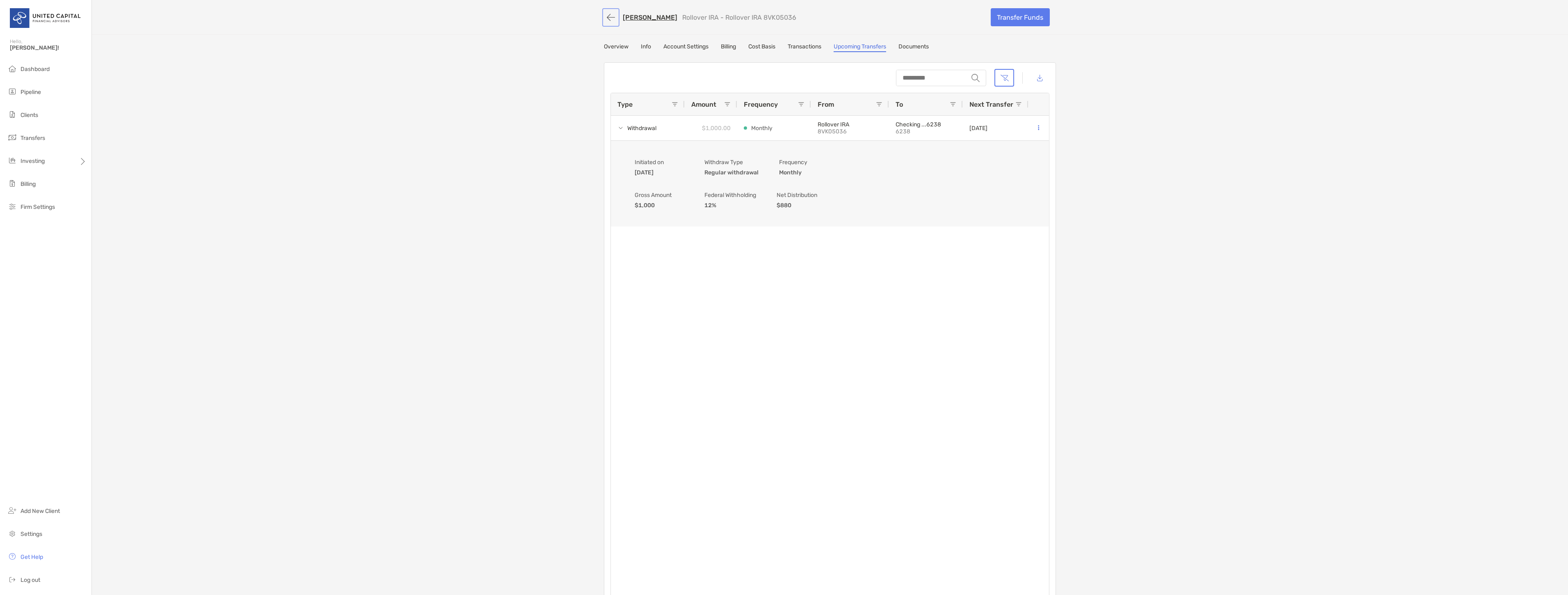
click at [608, 18] on button "button" at bounding box center [611, 18] width 14 height 15
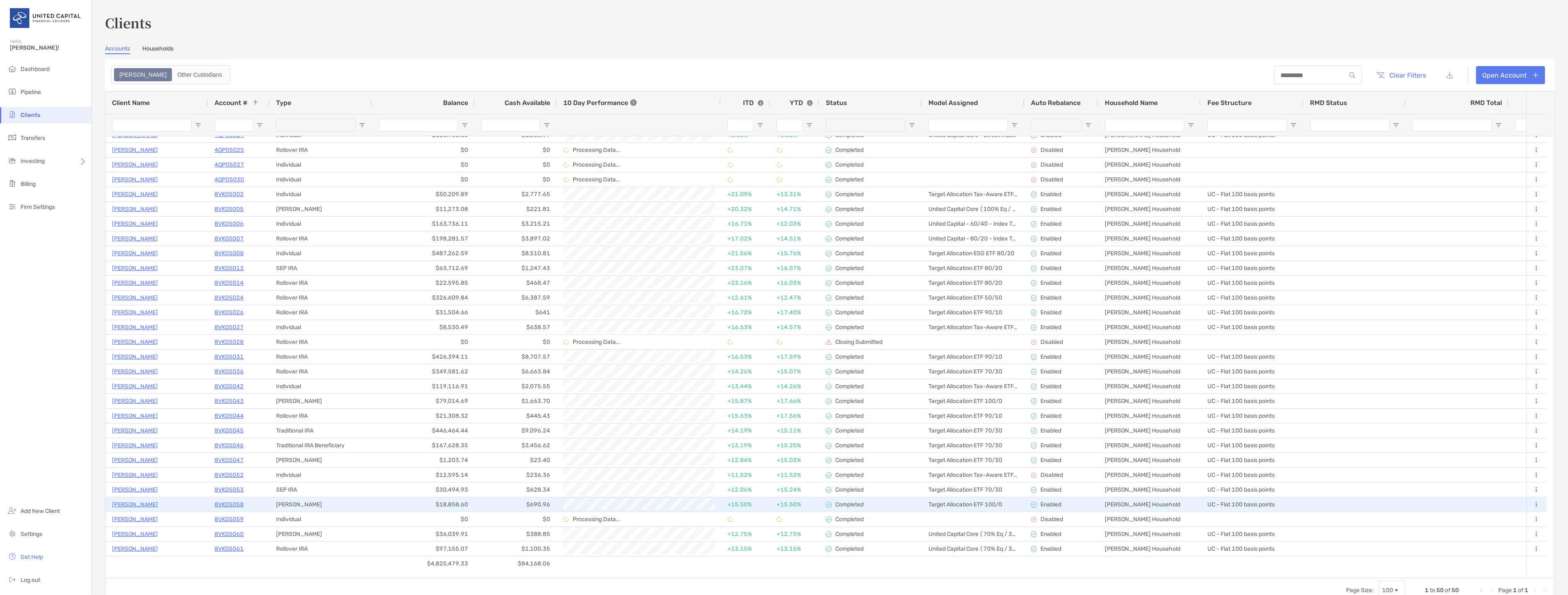
scroll to position [305, 0]
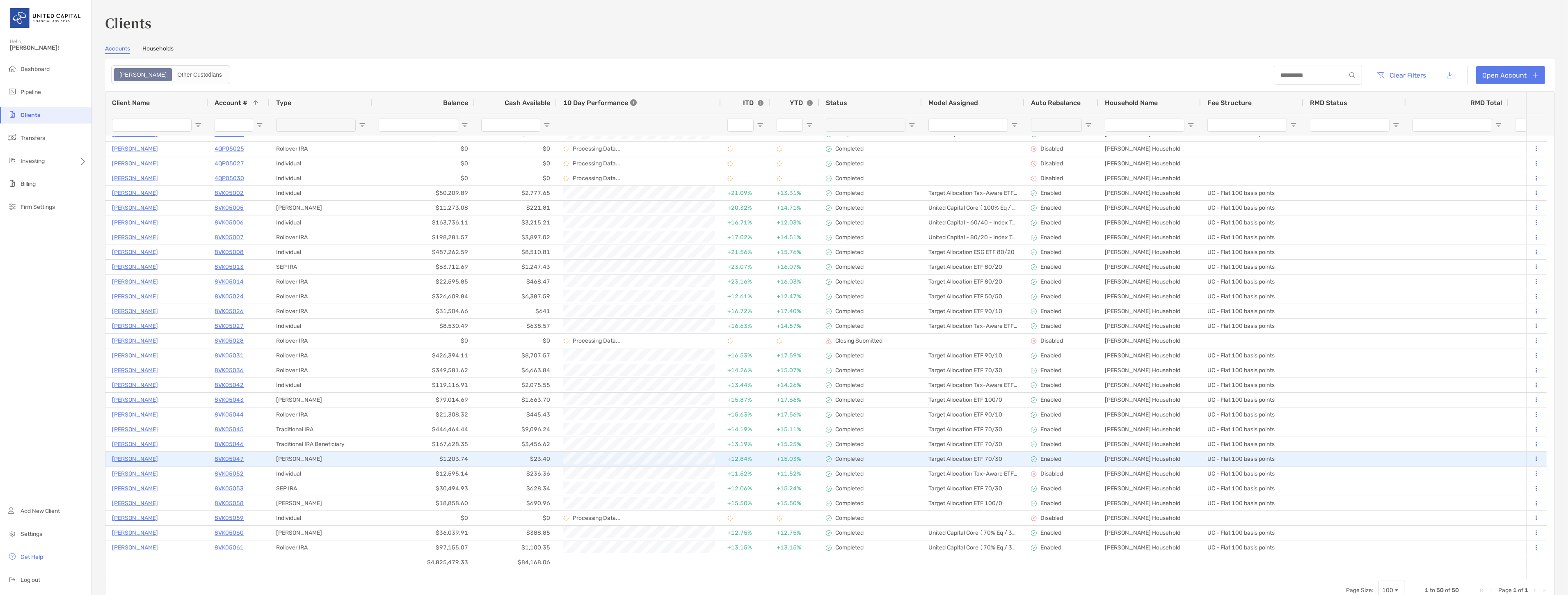
click at [141, 456] on p "[PERSON_NAME]" at bounding box center [135, 459] width 46 height 10
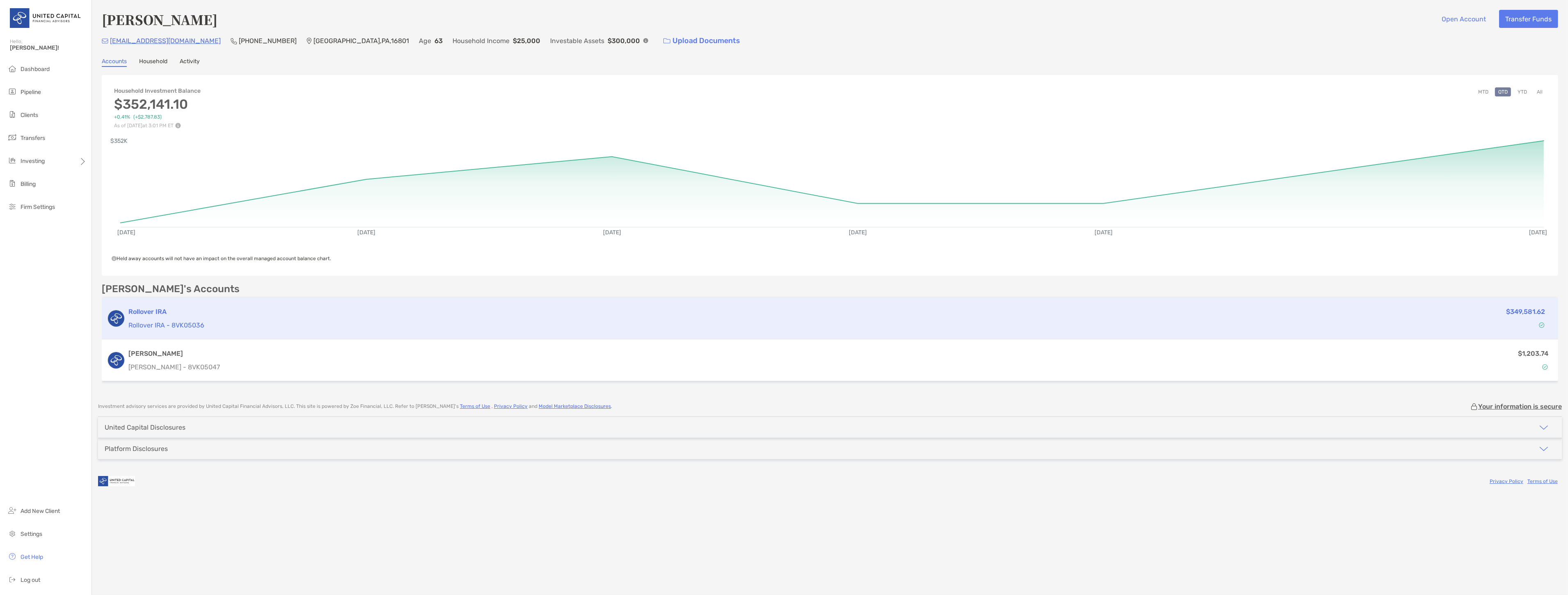
click at [880, 314] on h3 "Rollover IRA" at bounding box center [760, 312] width 1262 height 10
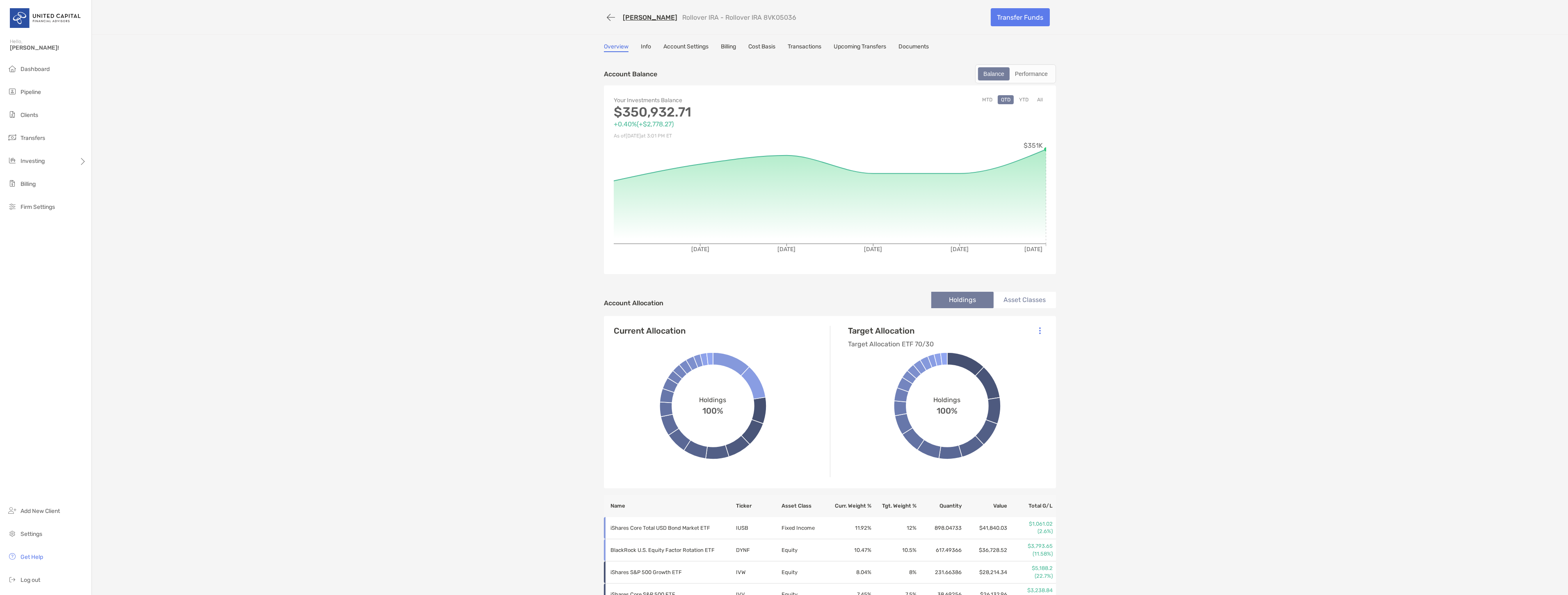
click at [1022, 98] on button "YTD" at bounding box center [1024, 99] width 16 height 9
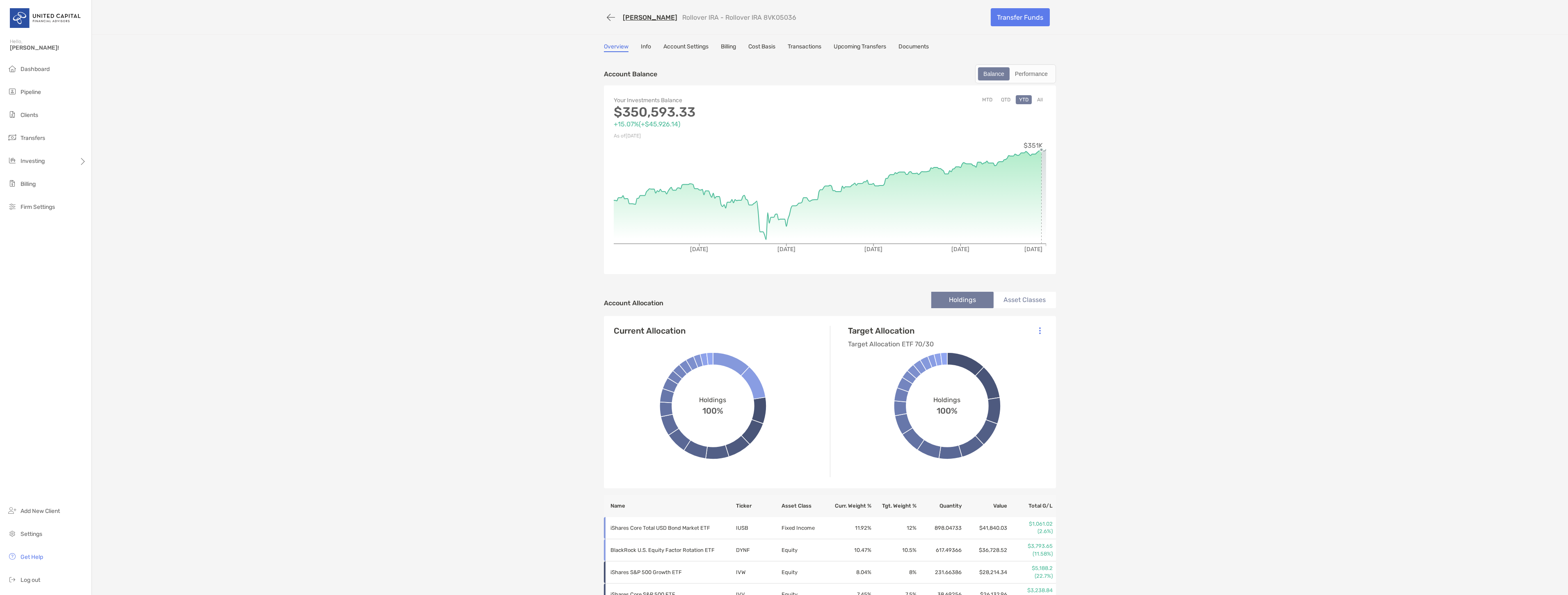
click at [1129, 82] on div "[PERSON_NAME] Rollover IRA - Rollover IRA 8VK05036 Transfer Funds Overview Info…" at bounding box center [830, 552] width 1476 height 1104
drag, startPoint x: 784, startPoint y: 17, endPoint x: 751, endPoint y: 22, distance: 33.4
click at [751, 22] on div "[PERSON_NAME] Rollover IRA - Rollover IRA 8VK05036" at bounding box center [794, 18] width 380 height 15
click at [815, 47] on link "Transactions" at bounding box center [805, 48] width 34 height 9
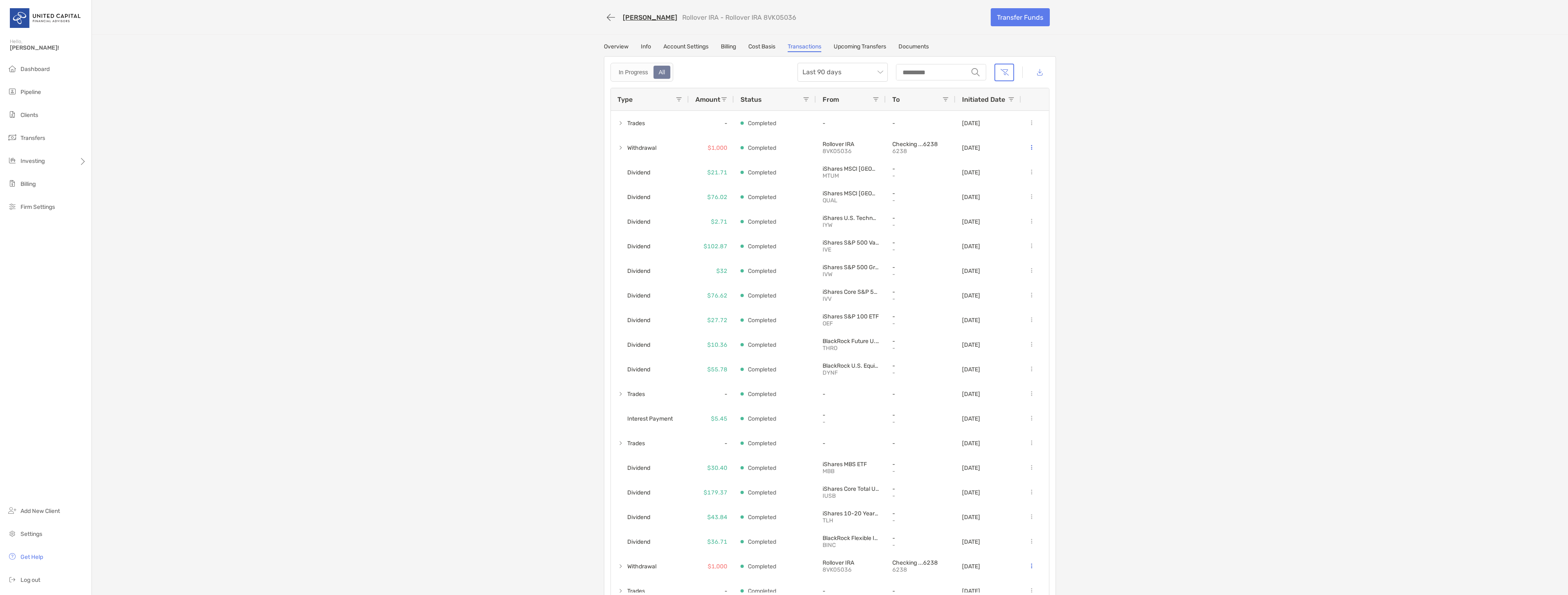
click at [853, 45] on link "Upcoming Transfers" at bounding box center [860, 48] width 52 height 9
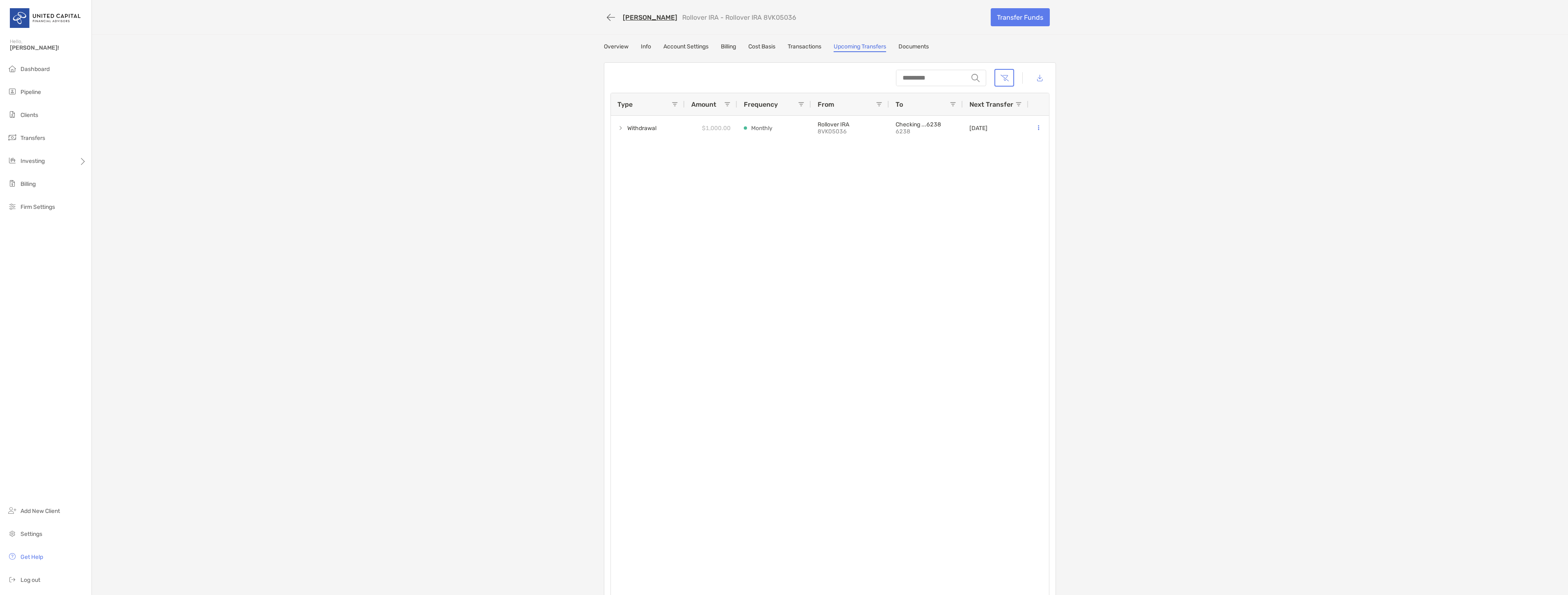
click at [694, 45] on link "Account Settings" at bounding box center [686, 48] width 45 height 9
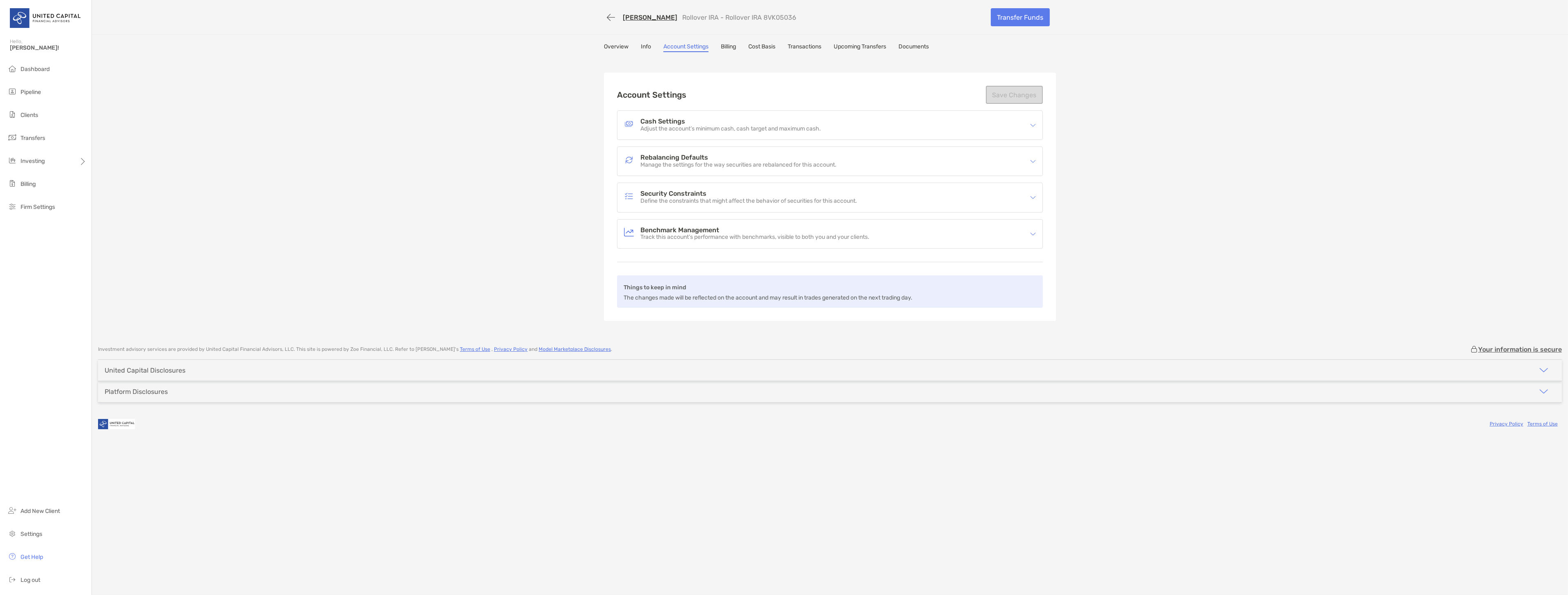
click at [811, 46] on link "Transactions" at bounding box center [805, 48] width 34 height 9
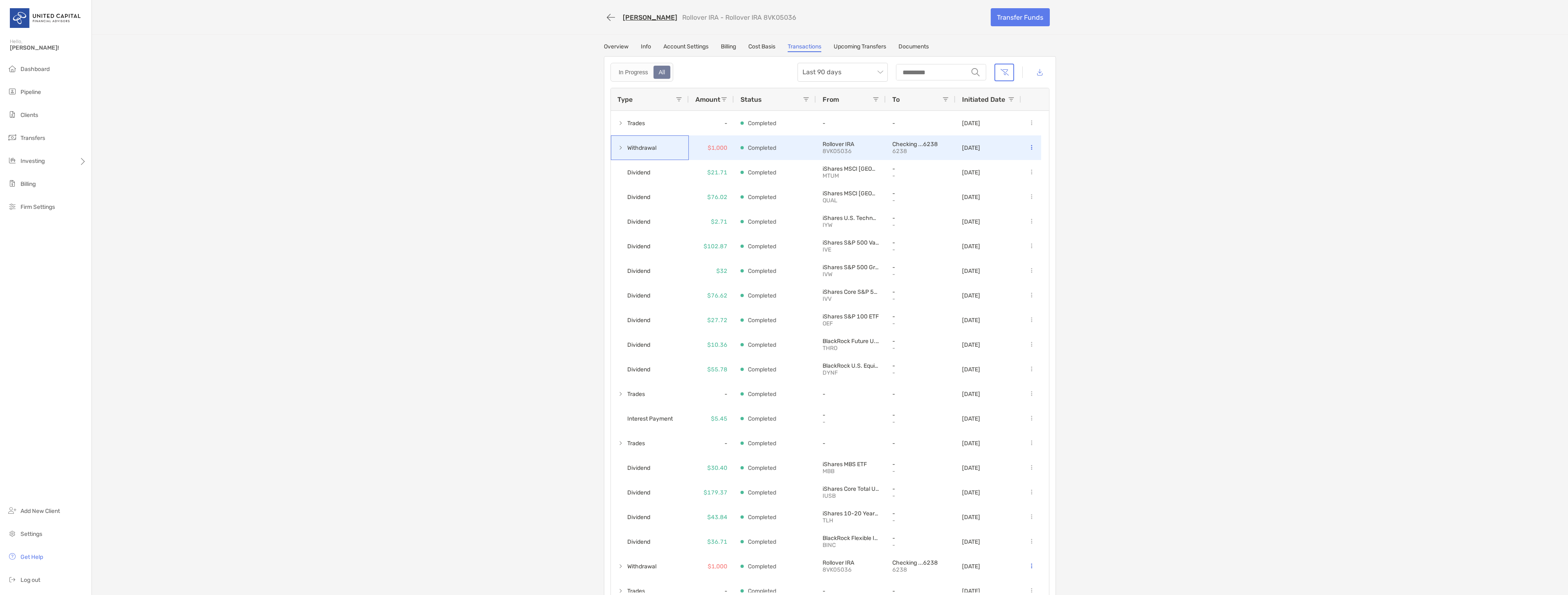
click at [617, 147] on span at bounding box center [620, 148] width 7 height 7
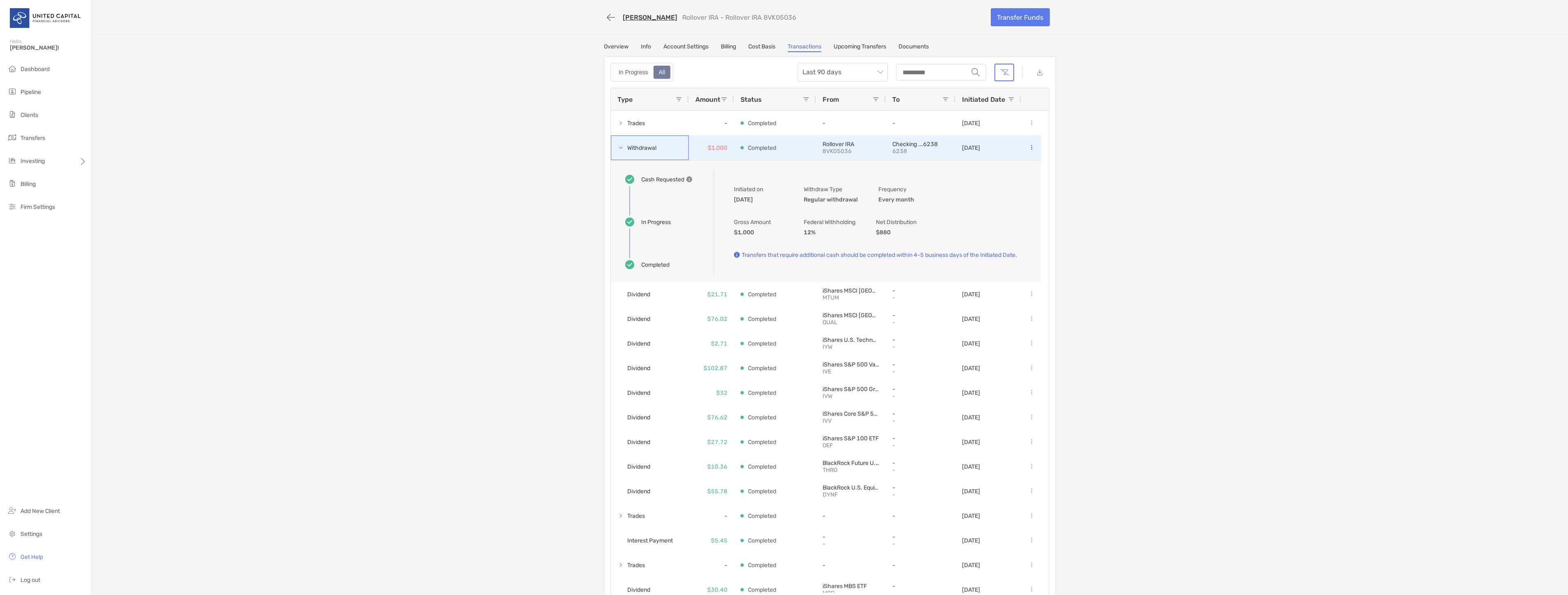
click at [617, 147] on span at bounding box center [620, 148] width 7 height 7
